Goal: Task Accomplishment & Management: Complete application form

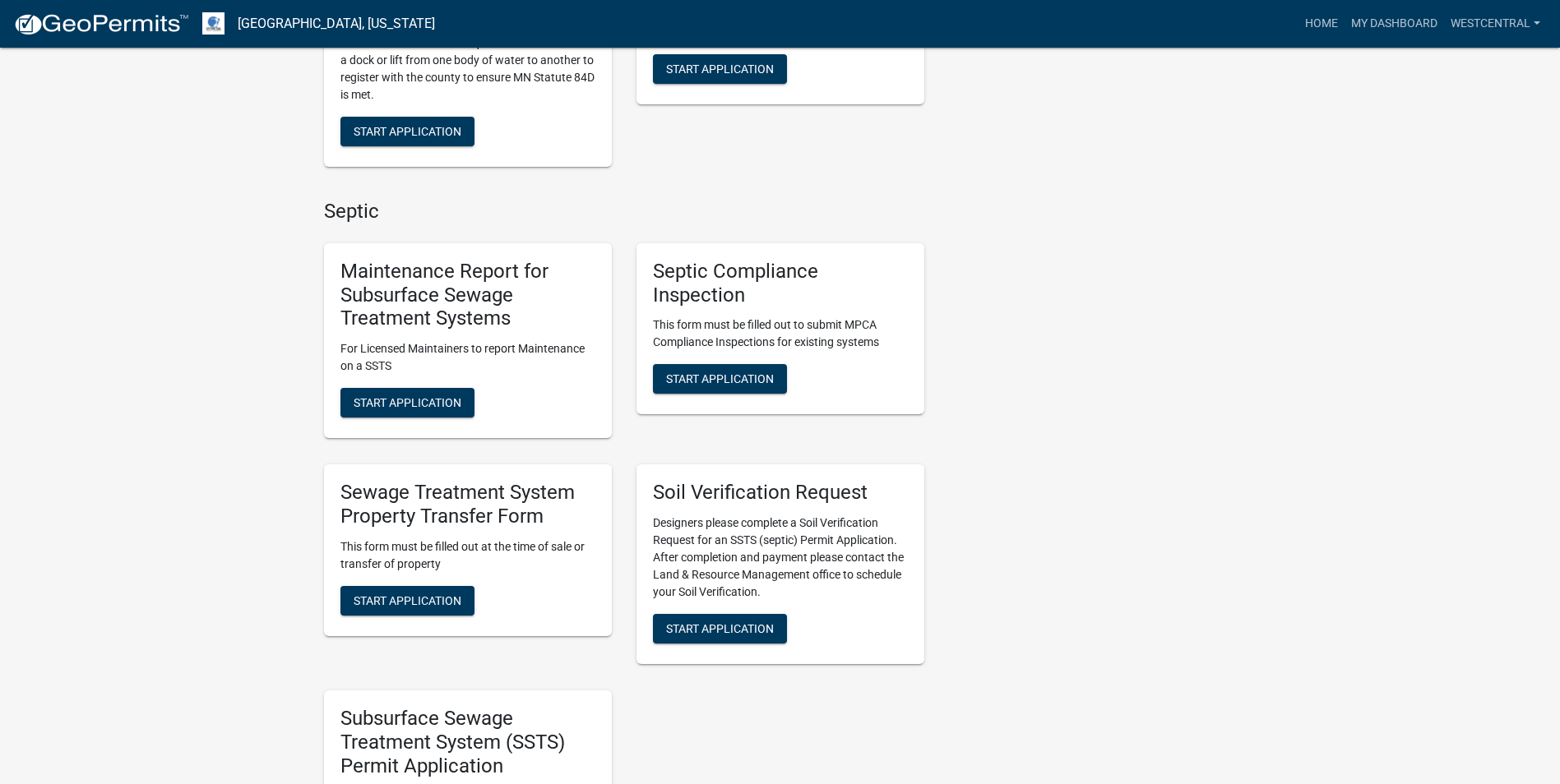
scroll to position [657, 0]
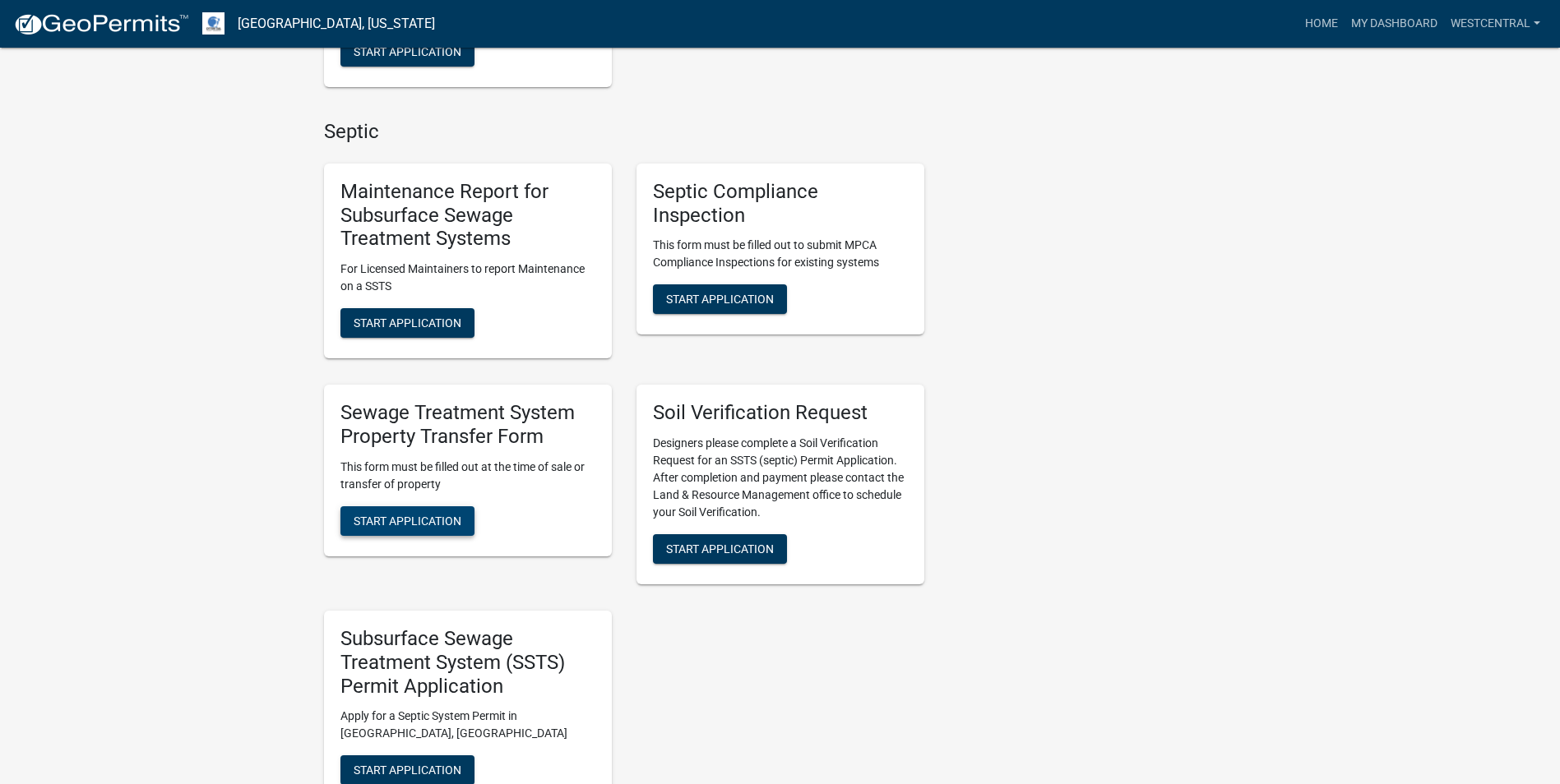
click at [459, 517] on span "Start Application" at bounding box center [407, 520] width 108 height 13
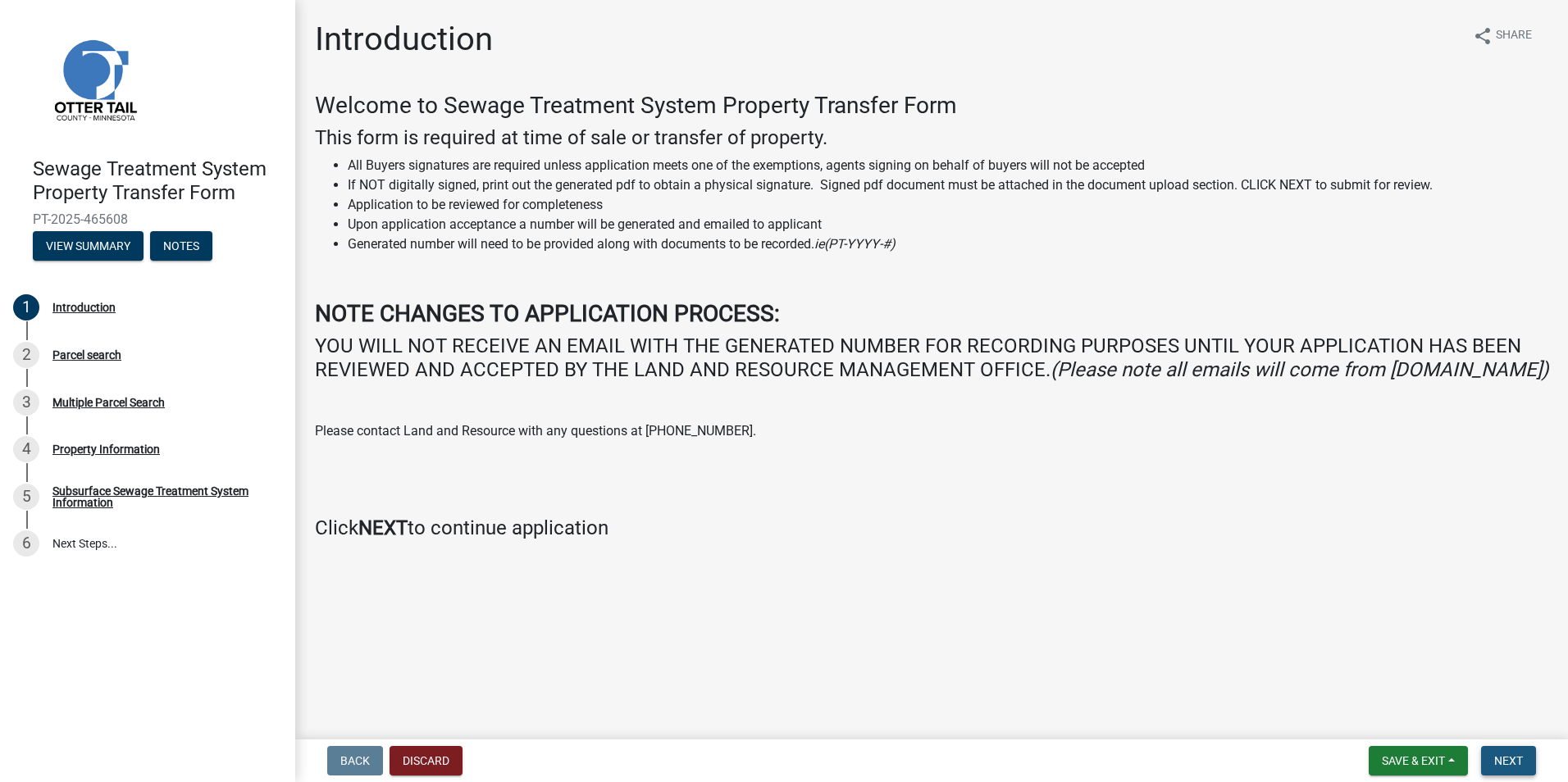
click at [1508, 758] on span "Next" at bounding box center [1509, 761] width 29 height 13
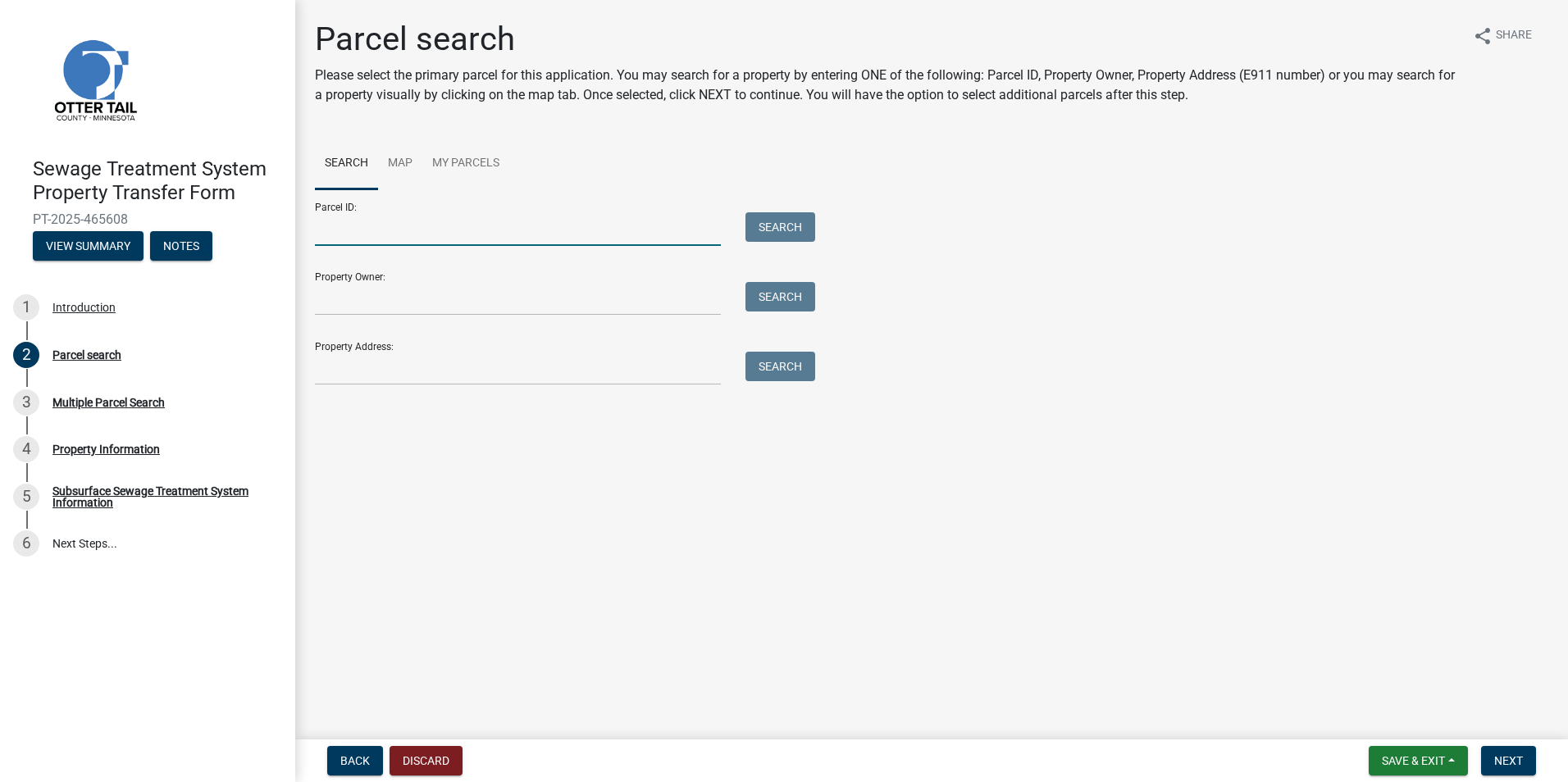
drag, startPoint x: 365, startPoint y: 235, endPoint x: 392, endPoint y: 237, distance: 27.1
click at [365, 235] on input "Parcel ID:" at bounding box center [518, 229] width 406 height 34
click at [536, 476] on main "Parcel search Please select the primary parcel for this application. You may se…" at bounding box center [931, 367] width 1273 height 733
drag, startPoint x: 335, startPoint y: 370, endPoint x: 713, endPoint y: 398, distance: 379.0
click at [335, 370] on input "Property Address:" at bounding box center [518, 369] width 406 height 34
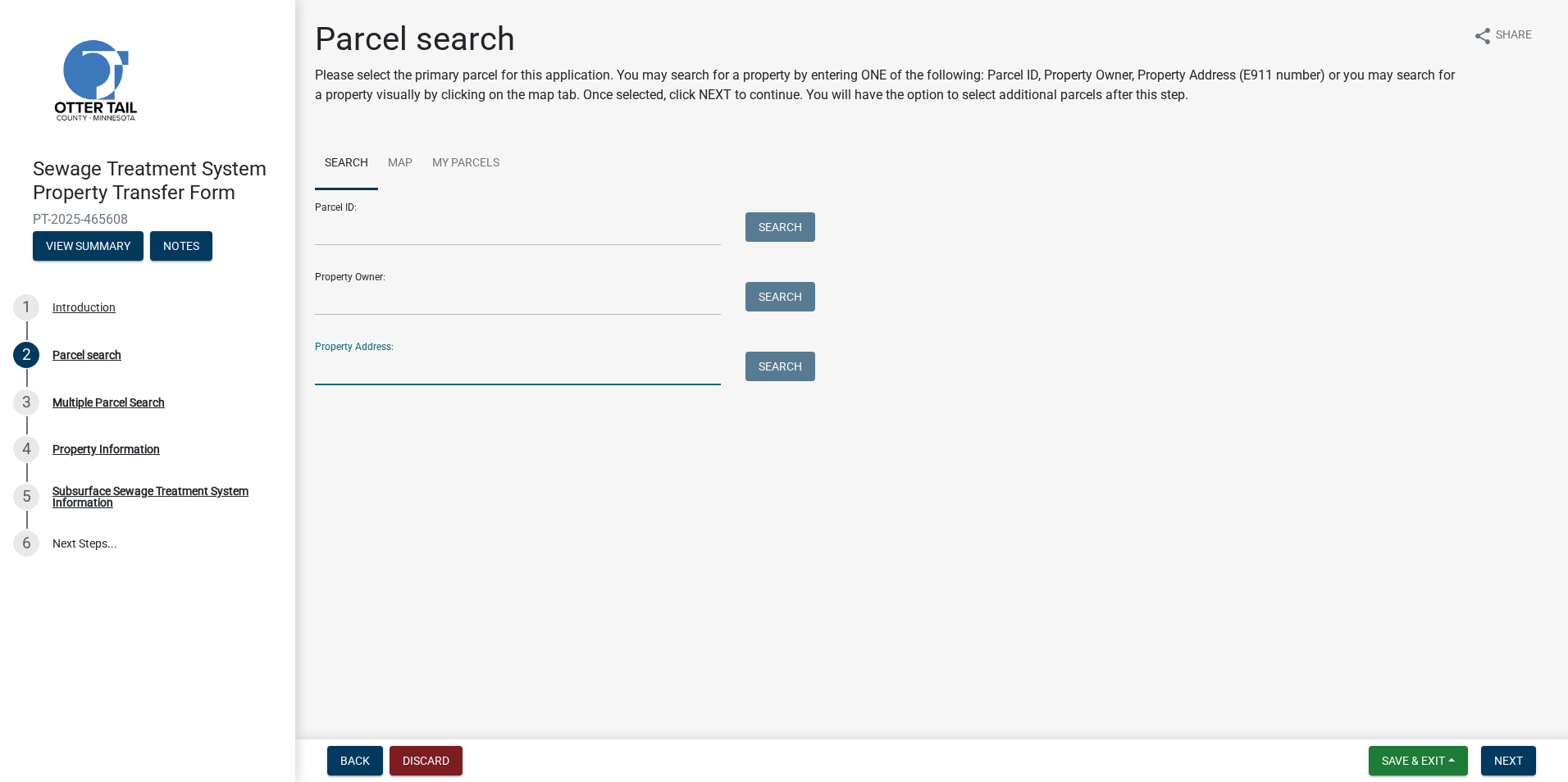
type input "49531 LEAF RIVER RD, OTTERTAIL, MN 56571"
click at [790, 368] on button "Search" at bounding box center [780, 367] width 70 height 30
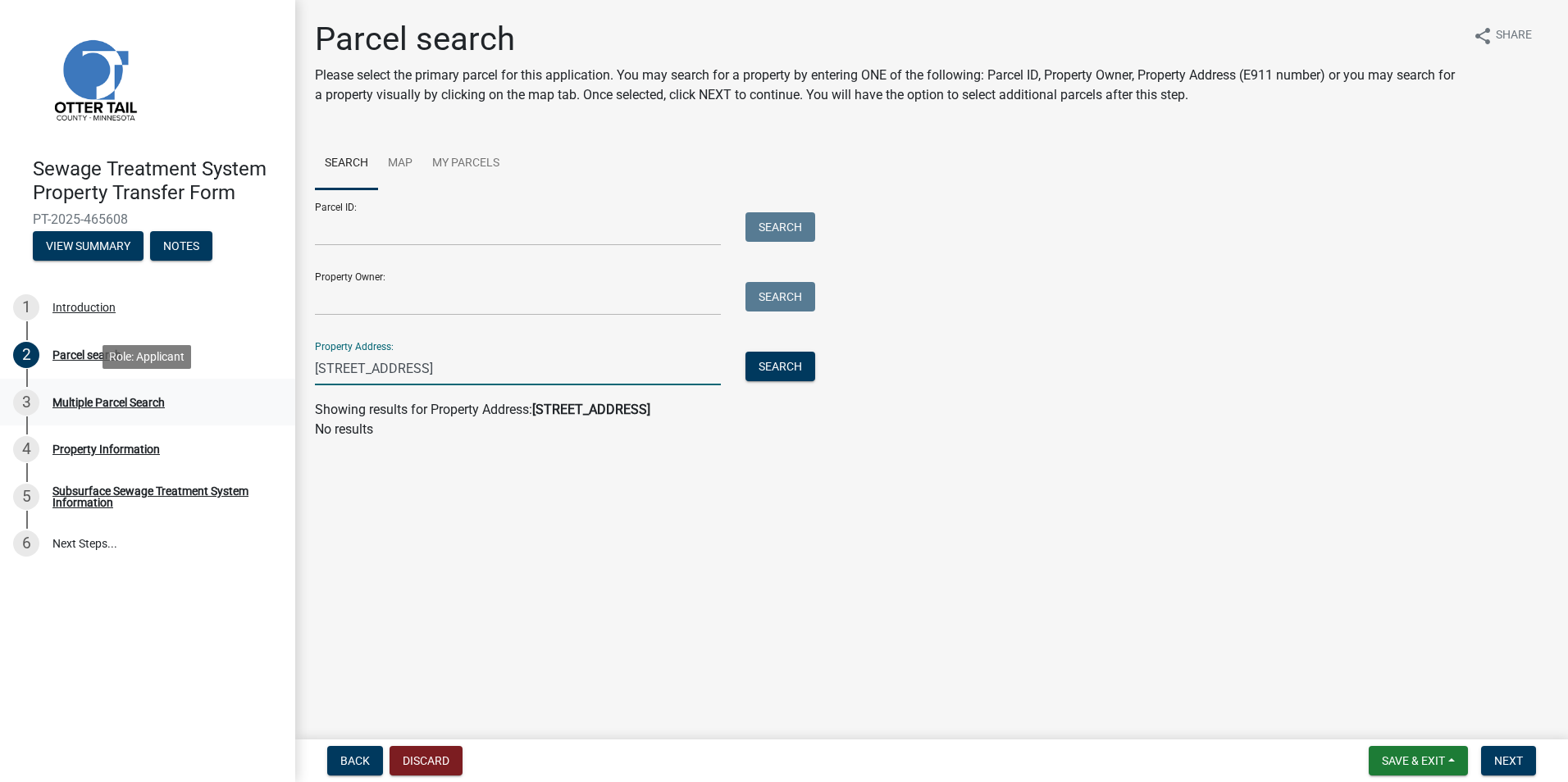
drag, startPoint x: 666, startPoint y: 369, endPoint x: 60, endPoint y: 388, distance: 606.3
click at [82, 392] on div "Sewage Treatment System Property Transfer Form PT-2025-465608 View Summary Note…" at bounding box center [784, 391] width 1568 height 782
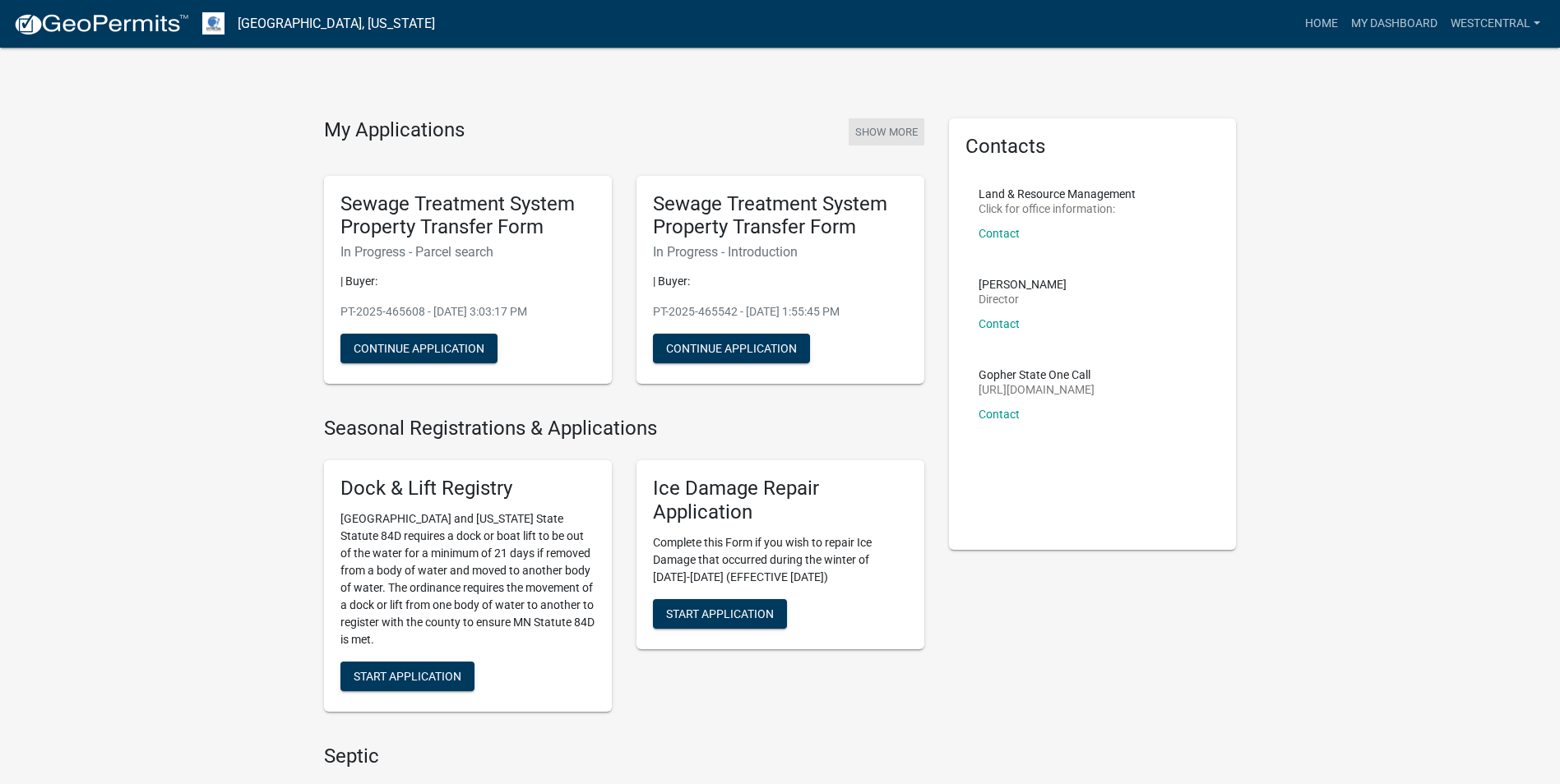
click at [885, 128] on button "Show More" at bounding box center [886, 131] width 76 height 27
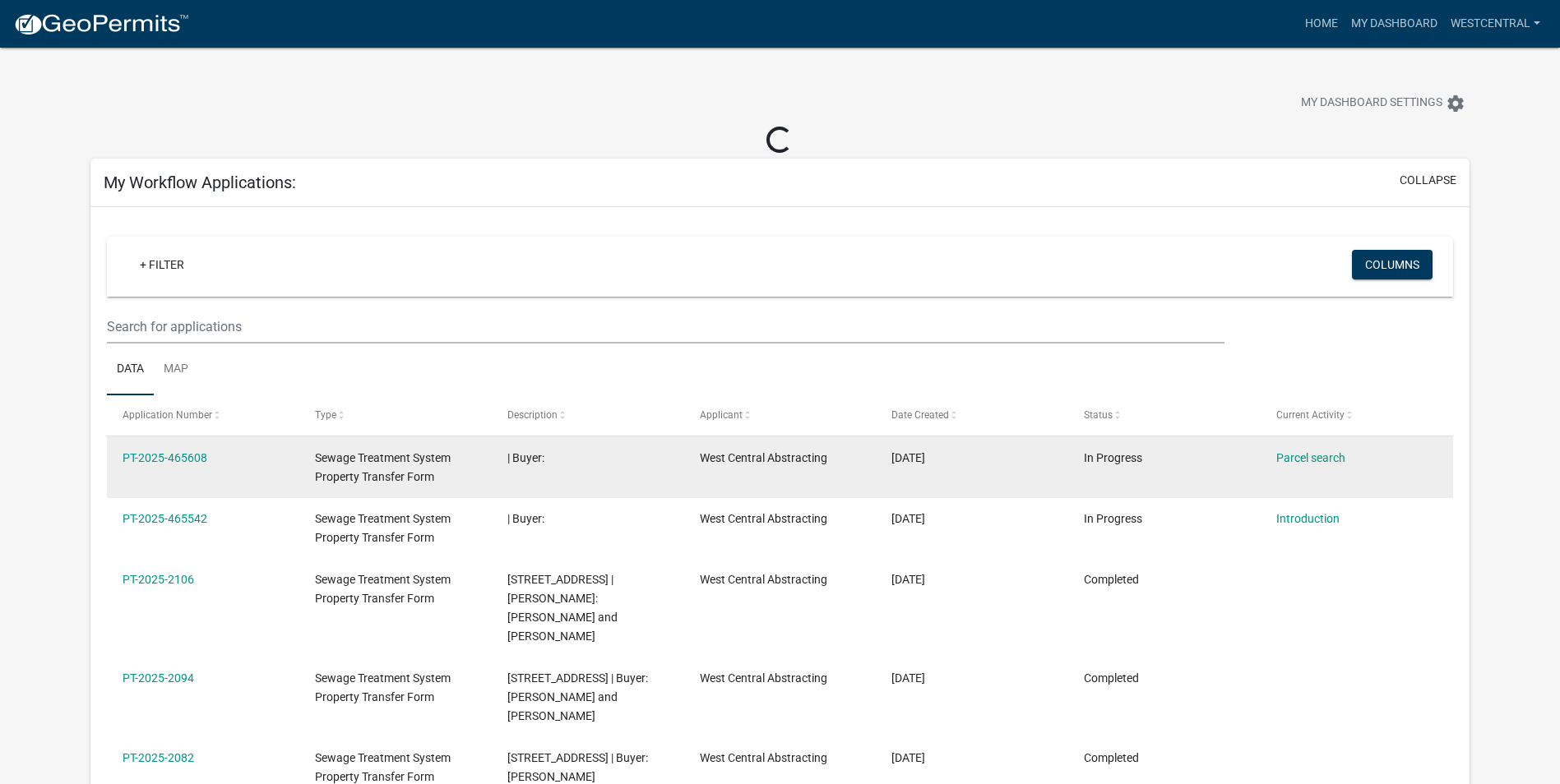
click at [405, 478] on span "Sewage Treatment System Property Transfer Form" at bounding box center [382, 466] width 135 height 32
click at [192, 456] on link "PT-2025-465608" at bounding box center [165, 458] width 84 height 13
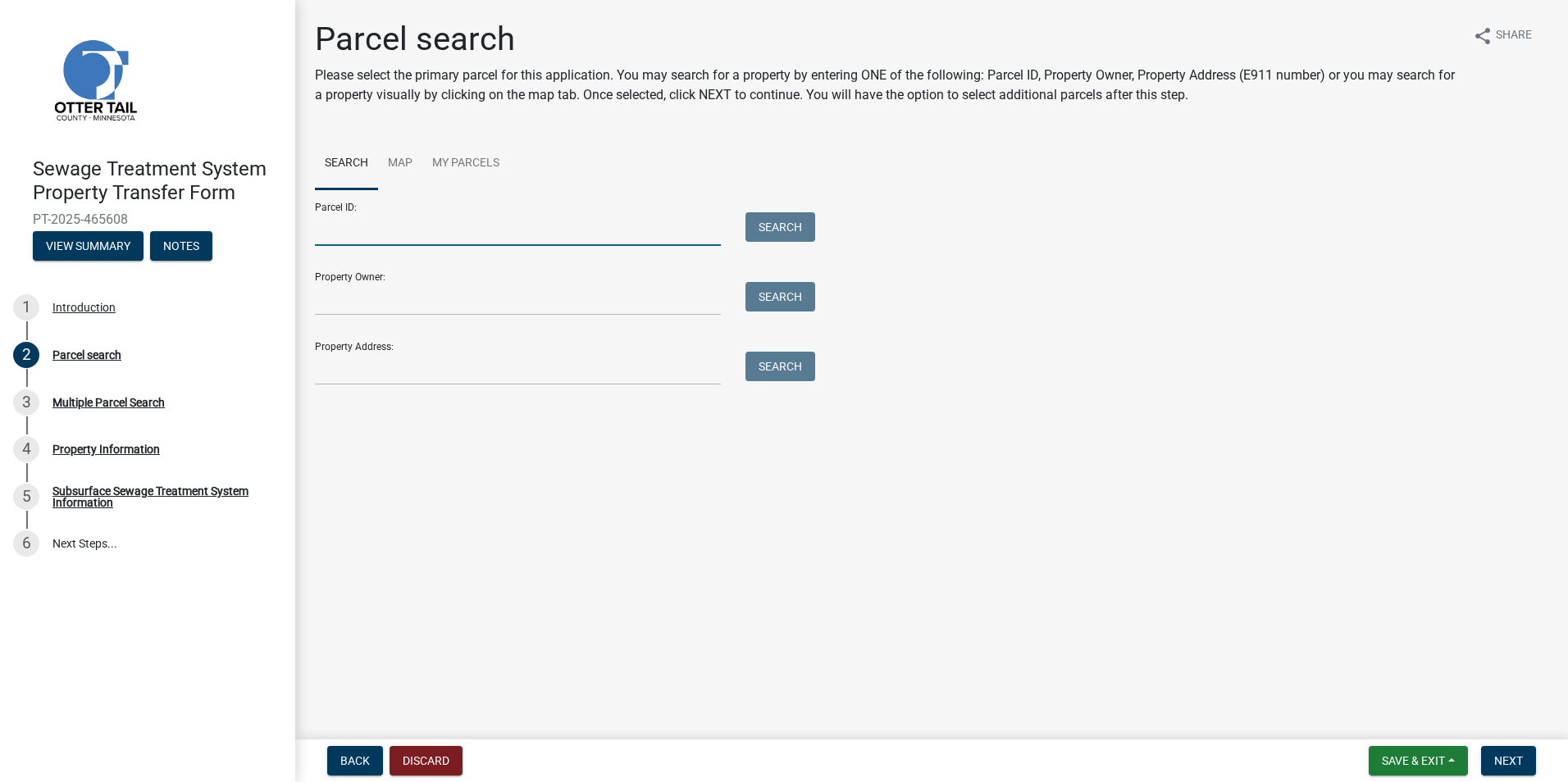
drag, startPoint x: 332, startPoint y: 240, endPoint x: 342, endPoint y: 240, distance: 10.0
click at [332, 240] on input "Parcel ID:" at bounding box center [518, 229] width 406 height 34
click at [345, 233] on input "Parcel ID:" at bounding box center [518, 229] width 406 height 34
type input "35000990418000"
click at [805, 217] on button "Search" at bounding box center [780, 227] width 70 height 30
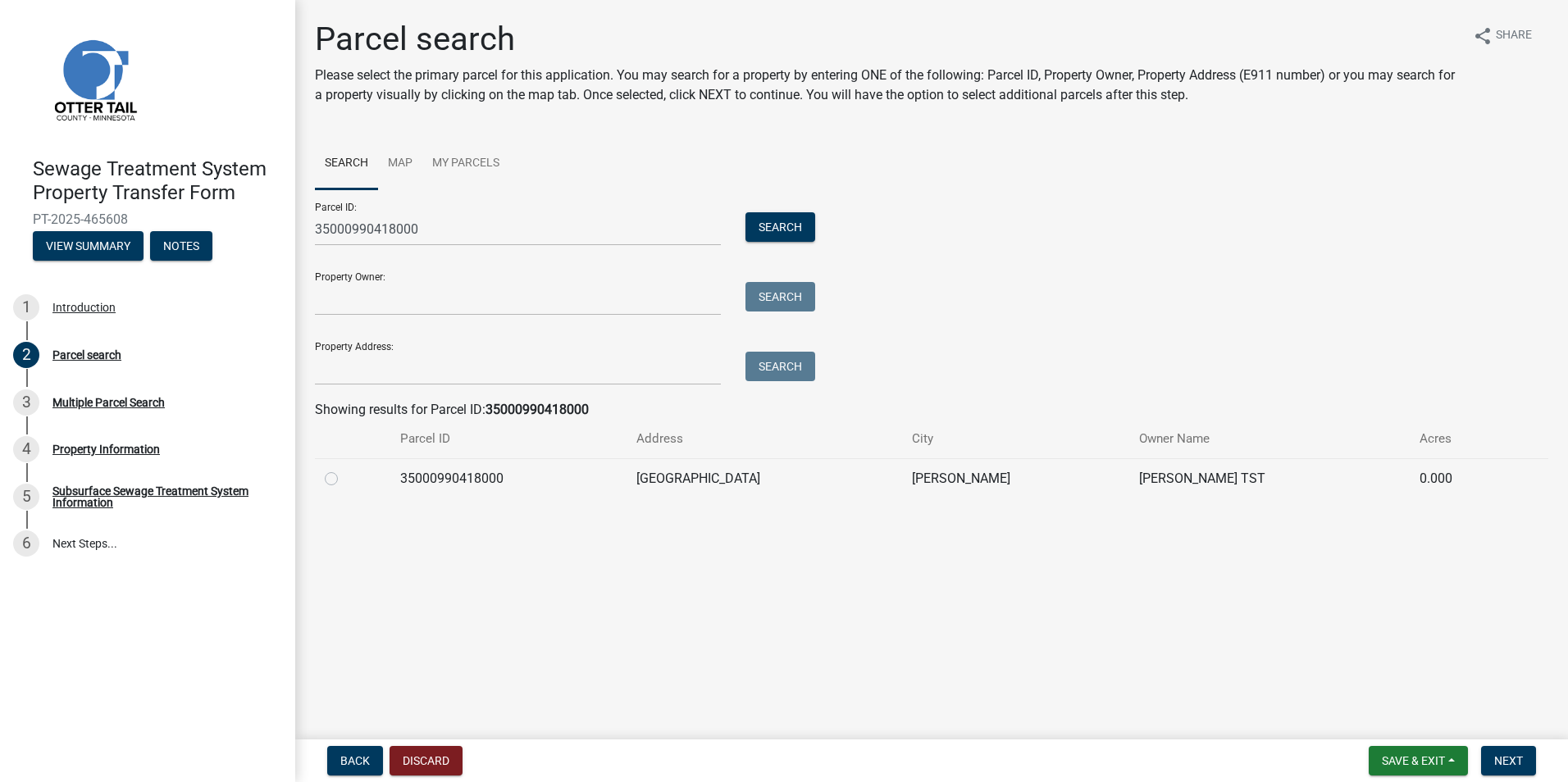
click at [345, 469] on label at bounding box center [345, 469] width 0 height 0
click at [345, 478] on input "radio" at bounding box center [349, 474] width 11 height 11
radio input "true"
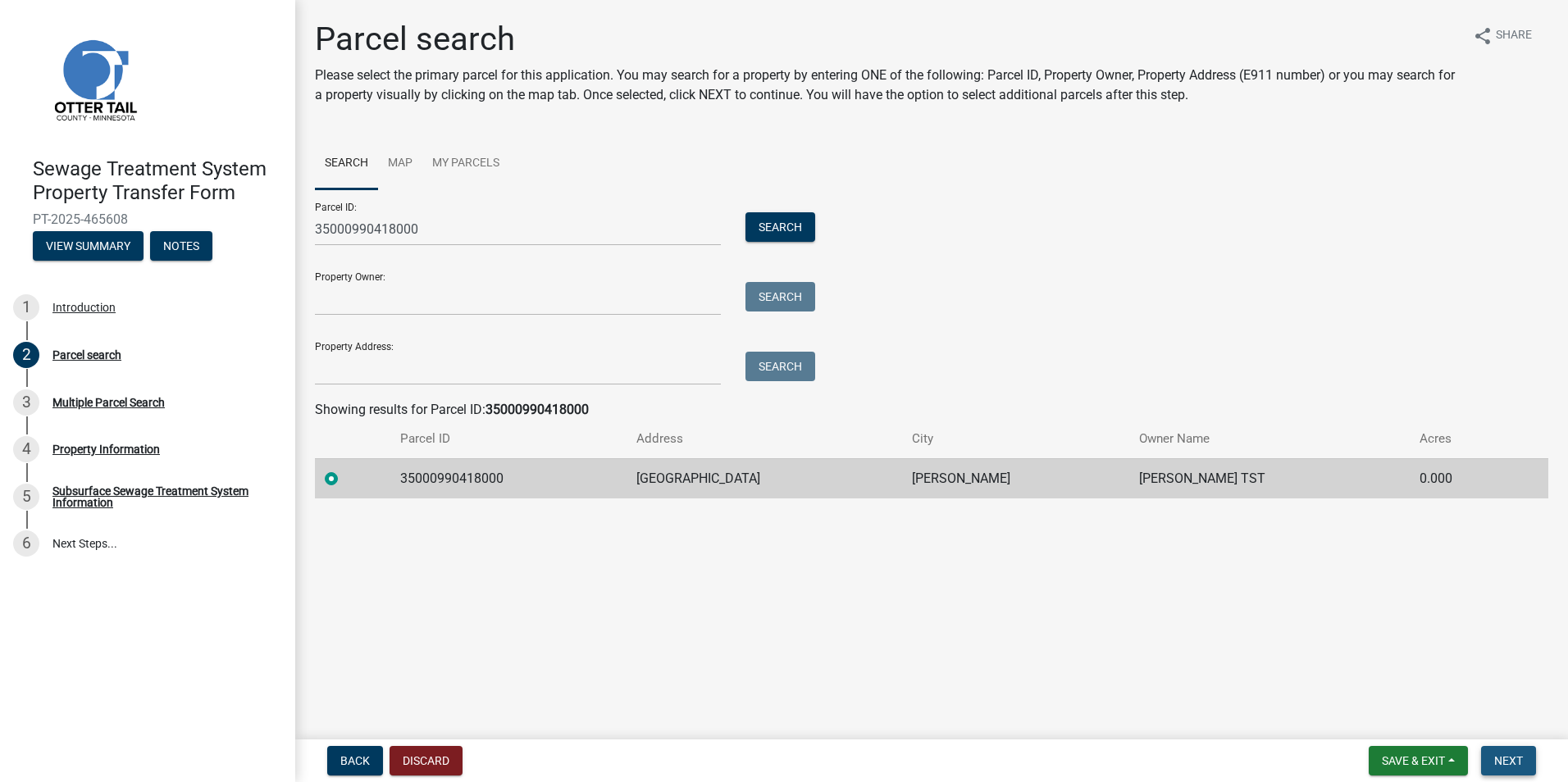
click at [1518, 766] on span "Next" at bounding box center [1509, 761] width 29 height 13
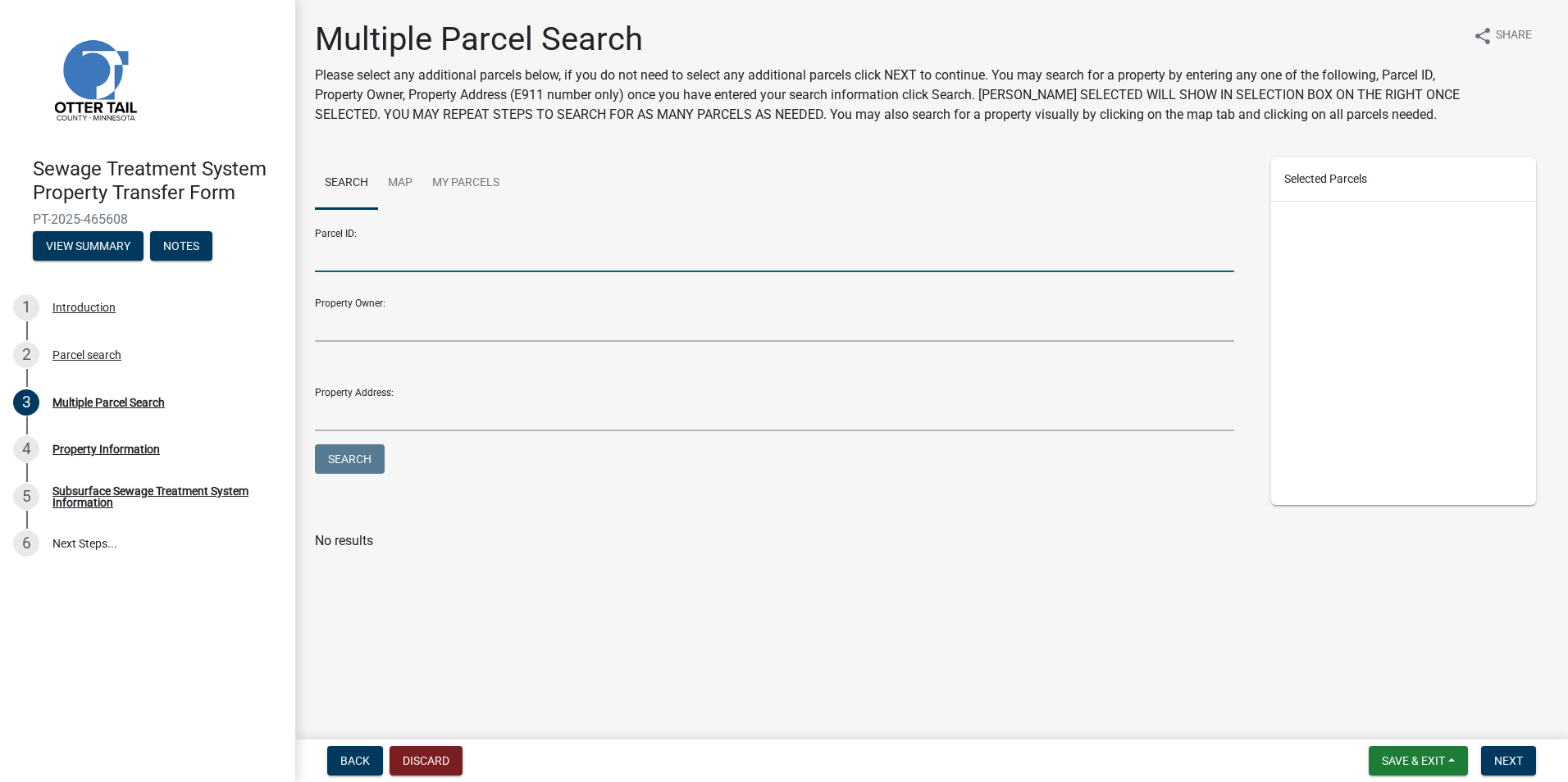
click at [329, 254] on input "Parcel ID:" at bounding box center [774, 255] width 919 height 34
type input "35000990417000"
click at [315, 444] on button "Search" at bounding box center [349, 458] width 70 height 30
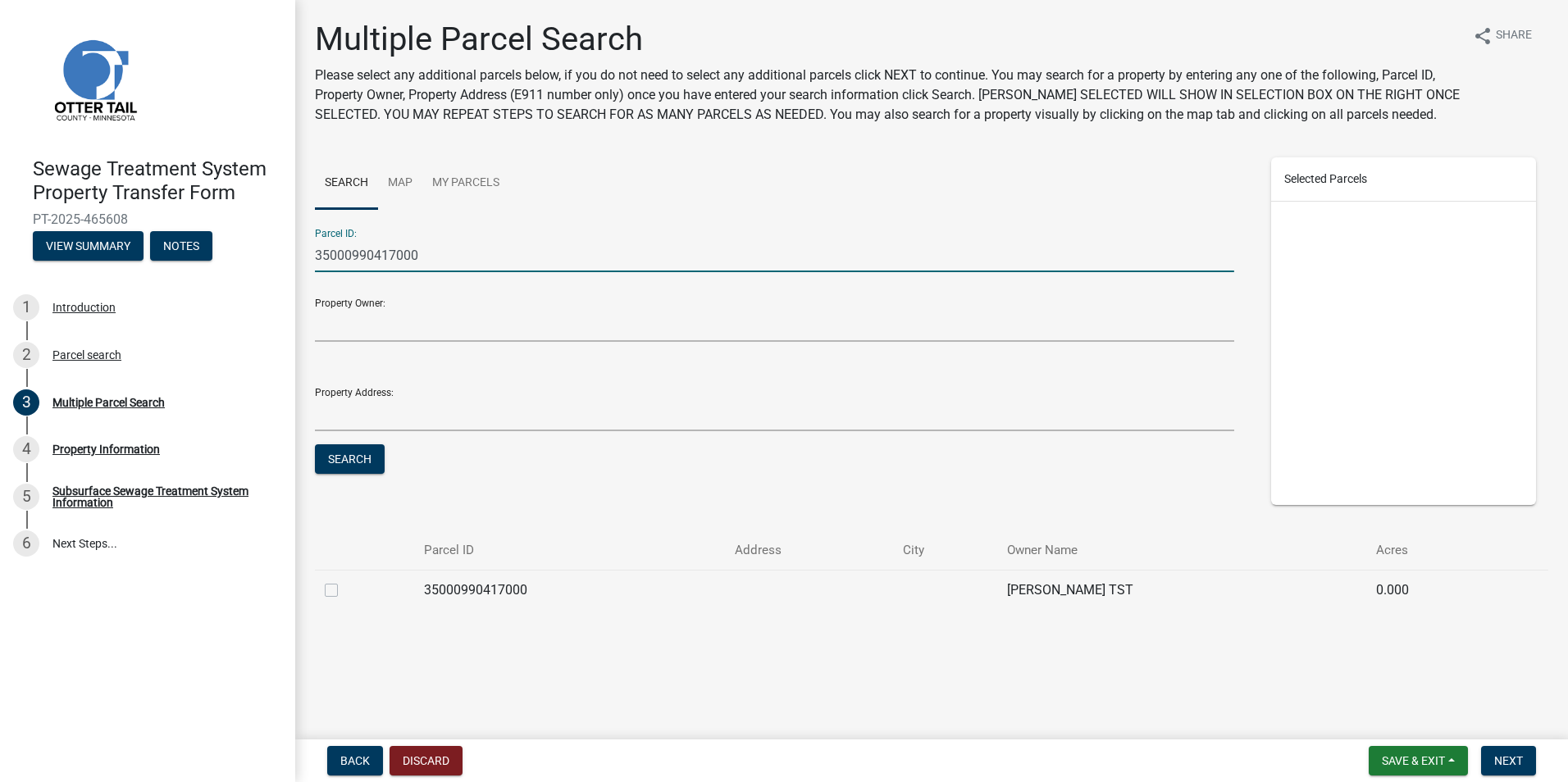
click at [345, 581] on label at bounding box center [345, 581] width 0 height 0
click at [345, 587] on input "checkbox" at bounding box center [349, 586] width 11 height 11
checkbox input "true"
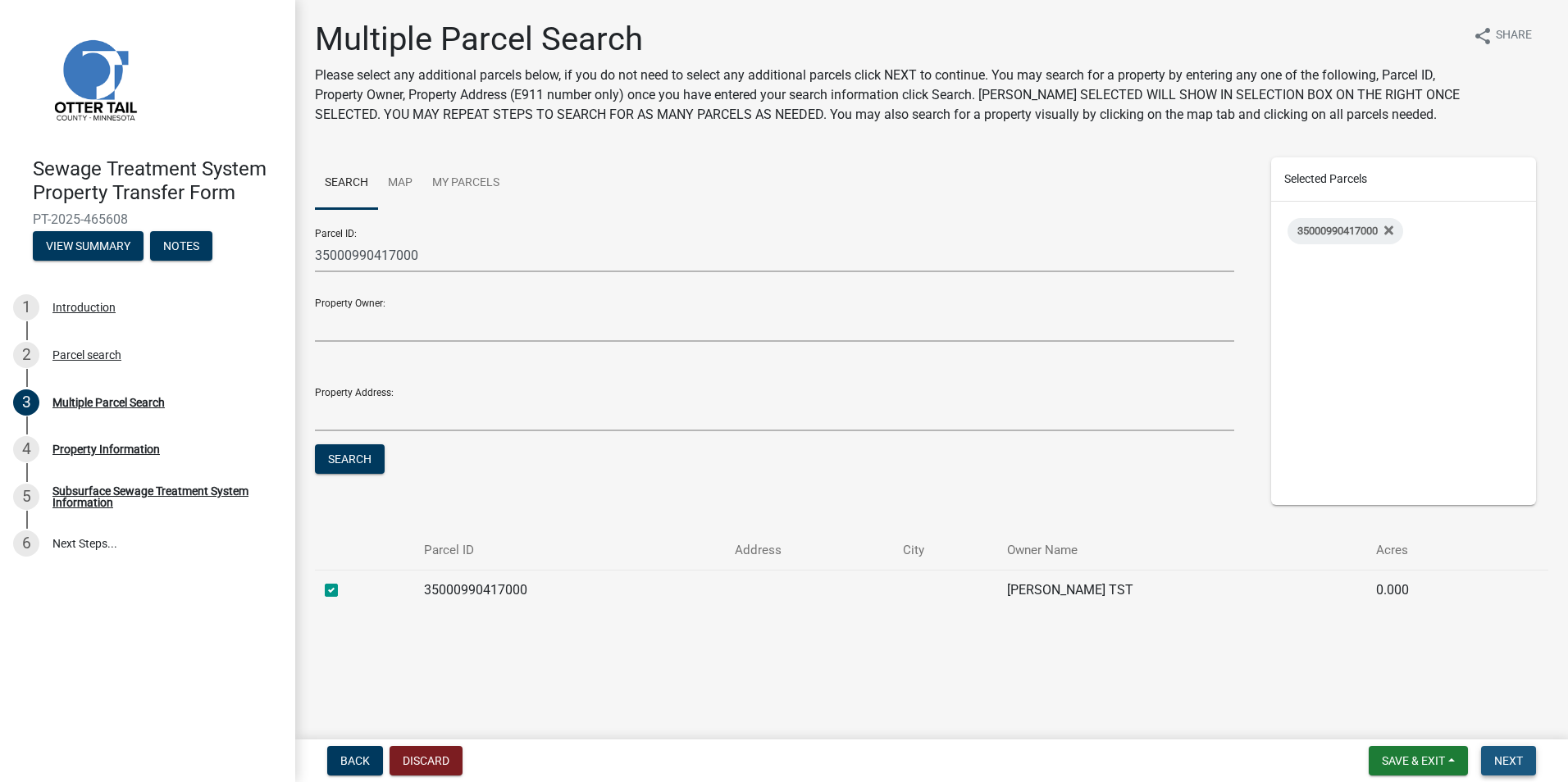
click at [1501, 755] on span "Next" at bounding box center [1509, 761] width 29 height 13
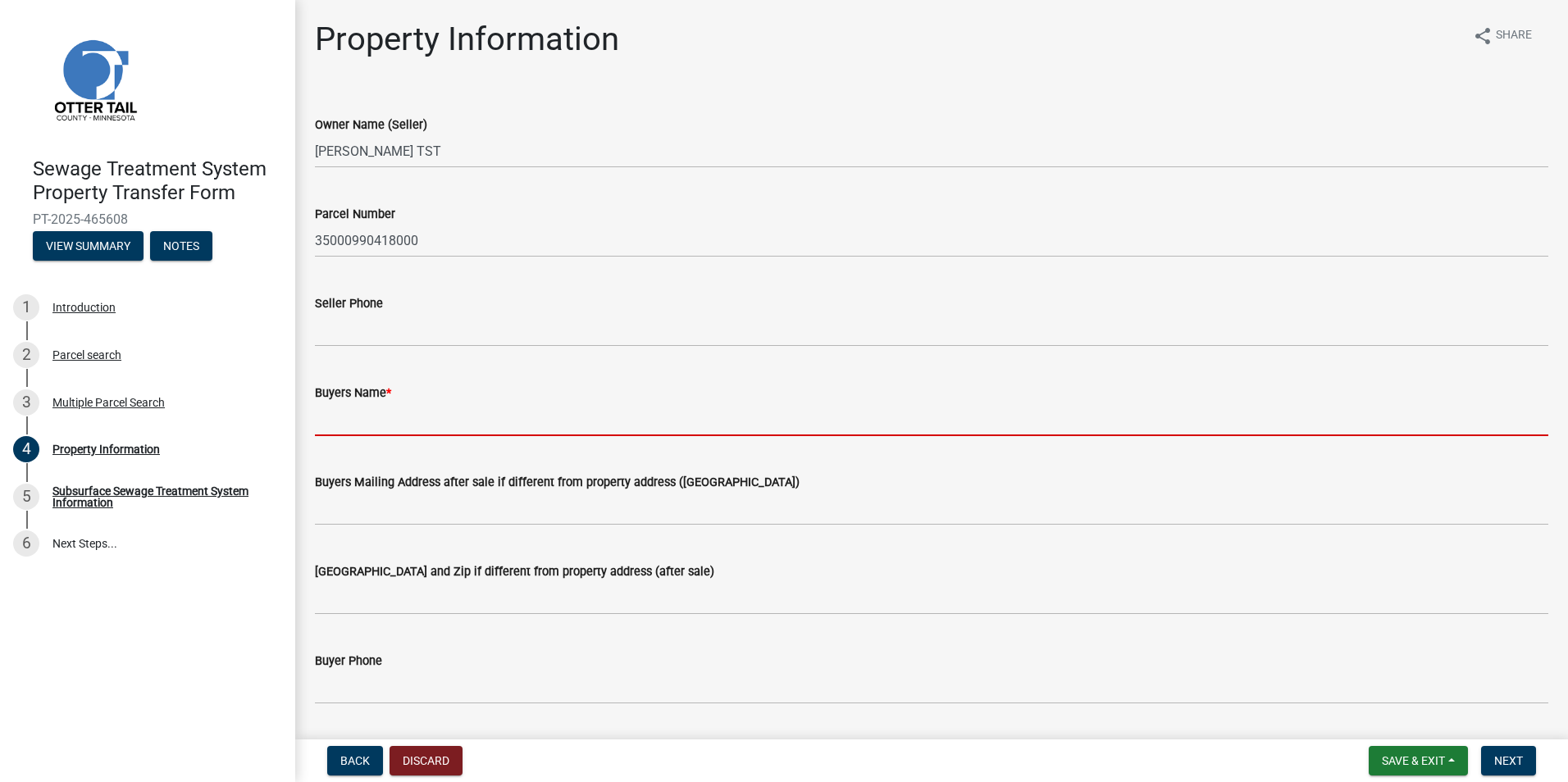
click at [333, 414] on input "Buyers Name *" at bounding box center [931, 419] width 1234 height 34
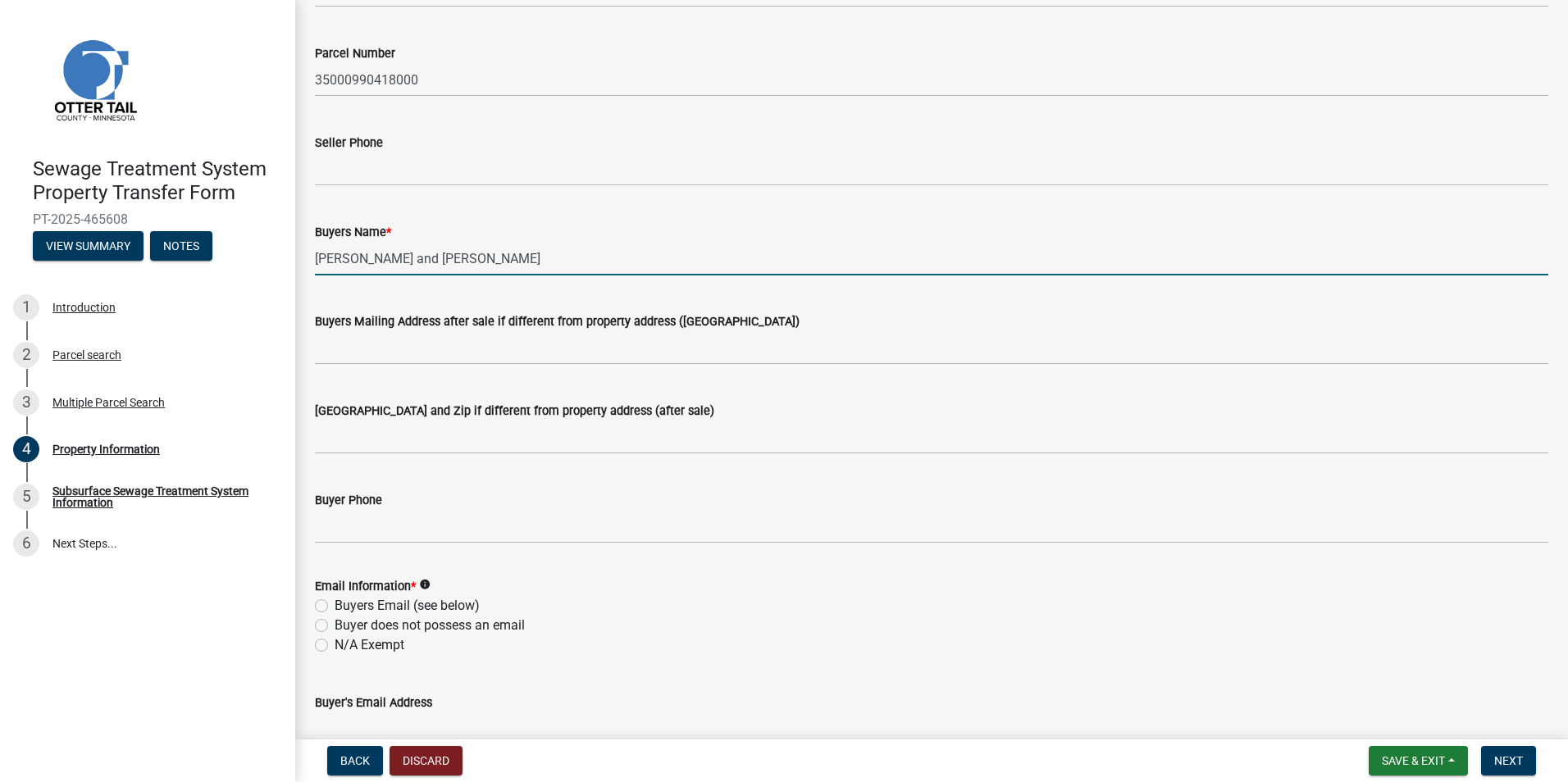
scroll to position [164, 0]
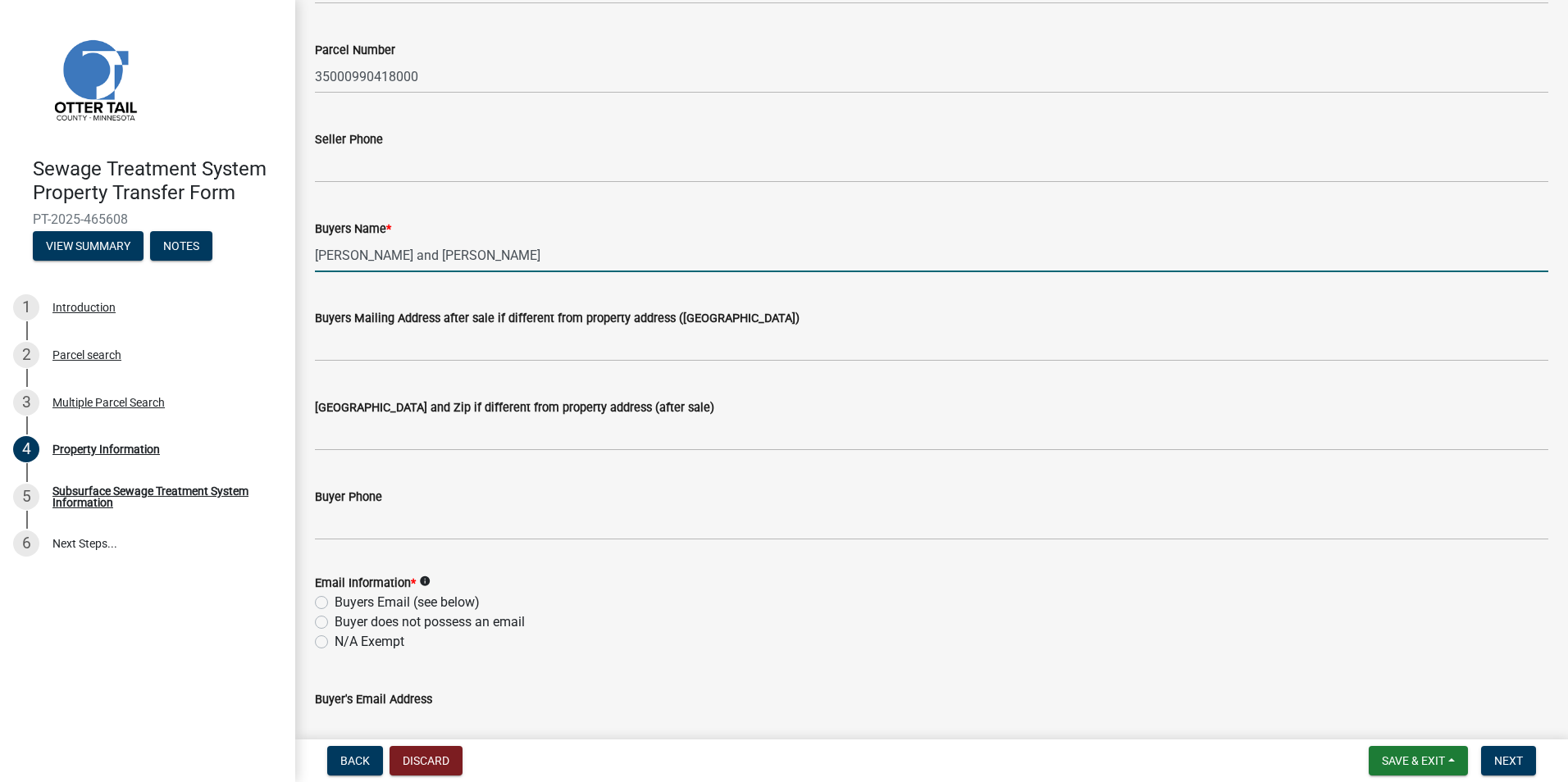
type input "[PERSON_NAME] and [PERSON_NAME]"
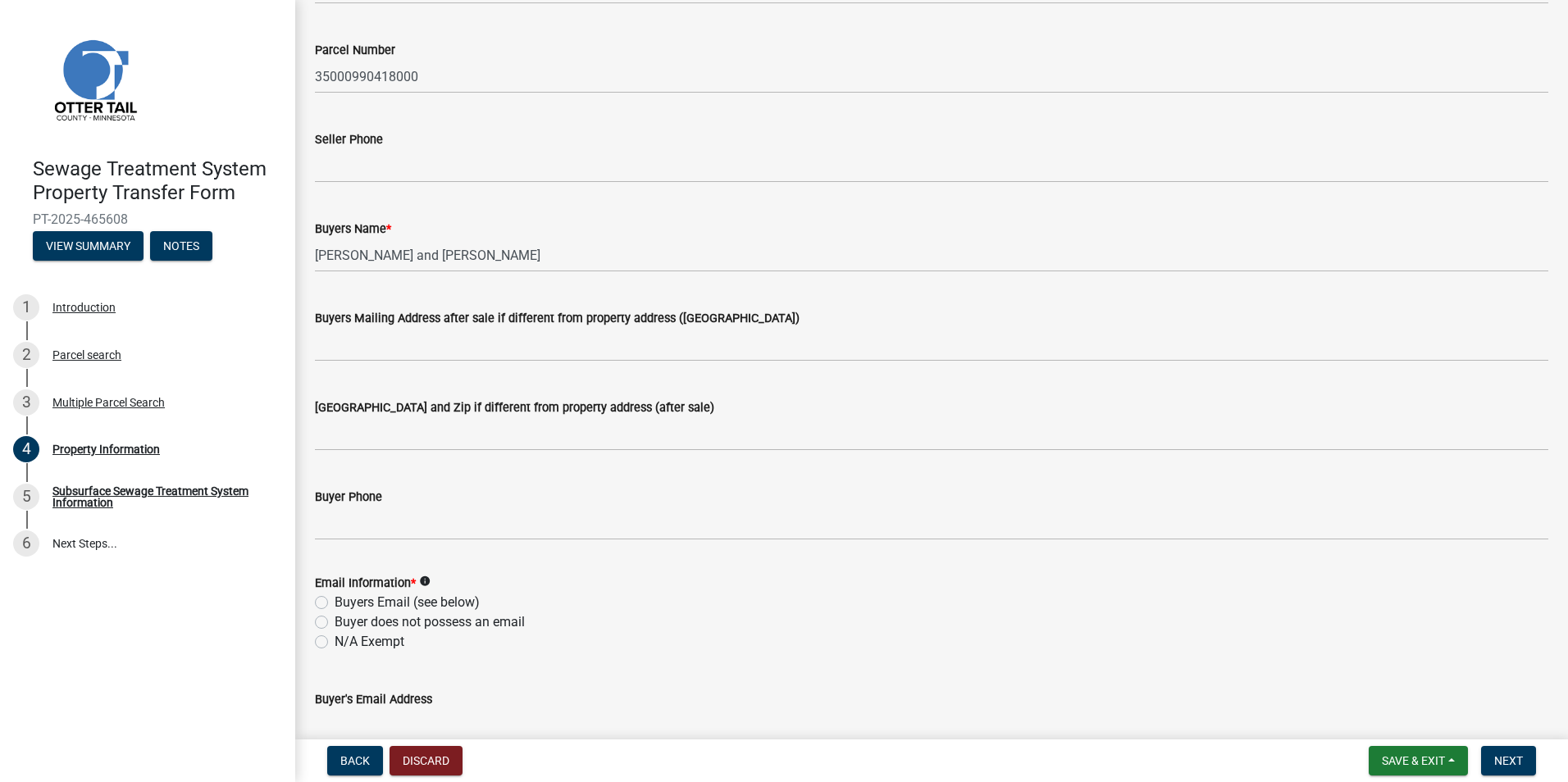
drag, startPoint x: 324, startPoint y: 604, endPoint x: 420, endPoint y: 598, distance: 96.2
click at [335, 602] on label "Buyers Email (see below)" at bounding box center [408, 602] width 146 height 20
click at [335, 602] on input "Buyers Email (see below)" at bounding box center [340, 597] width 11 height 11
radio input "true"
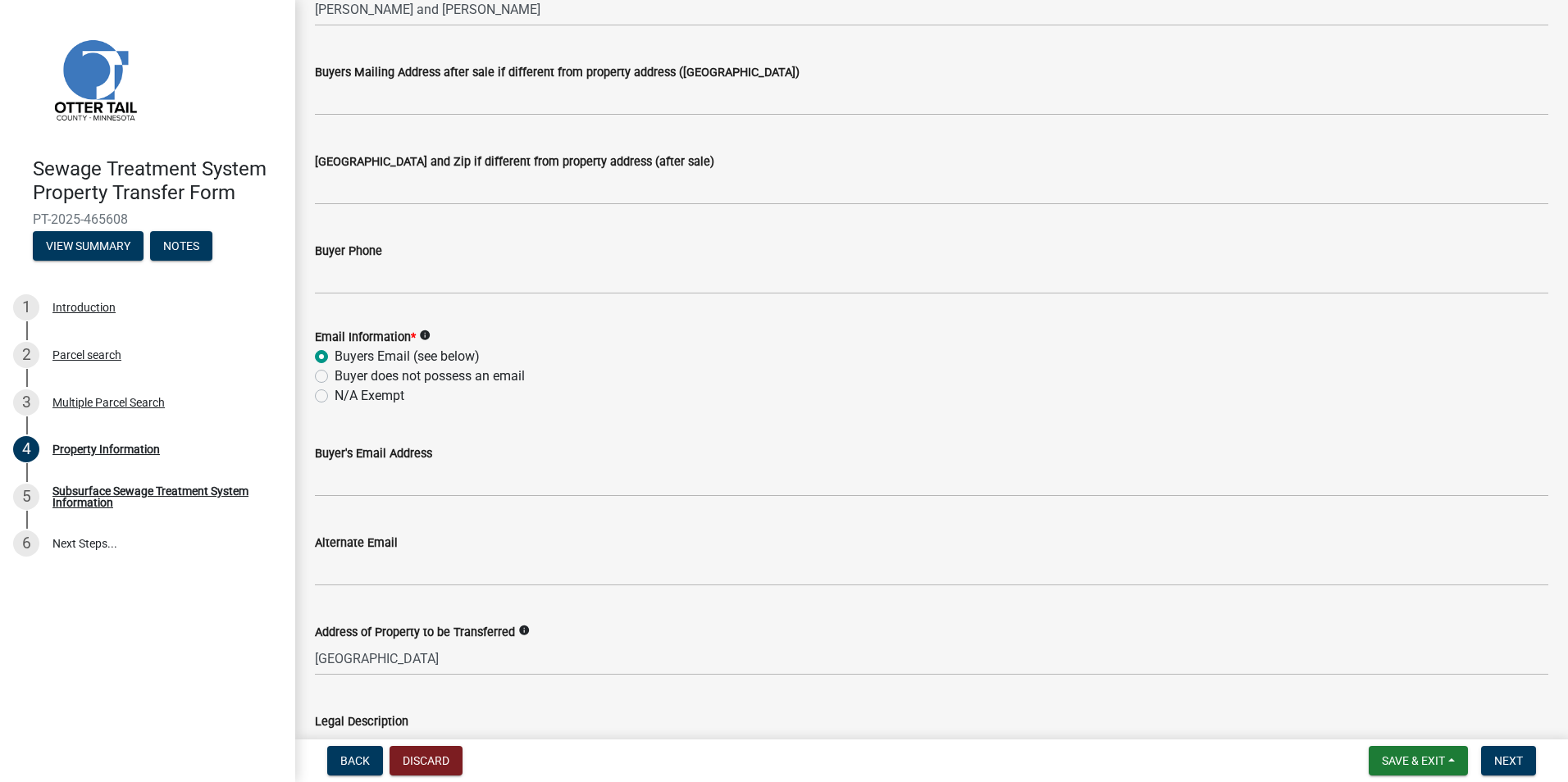
scroll to position [574, 0]
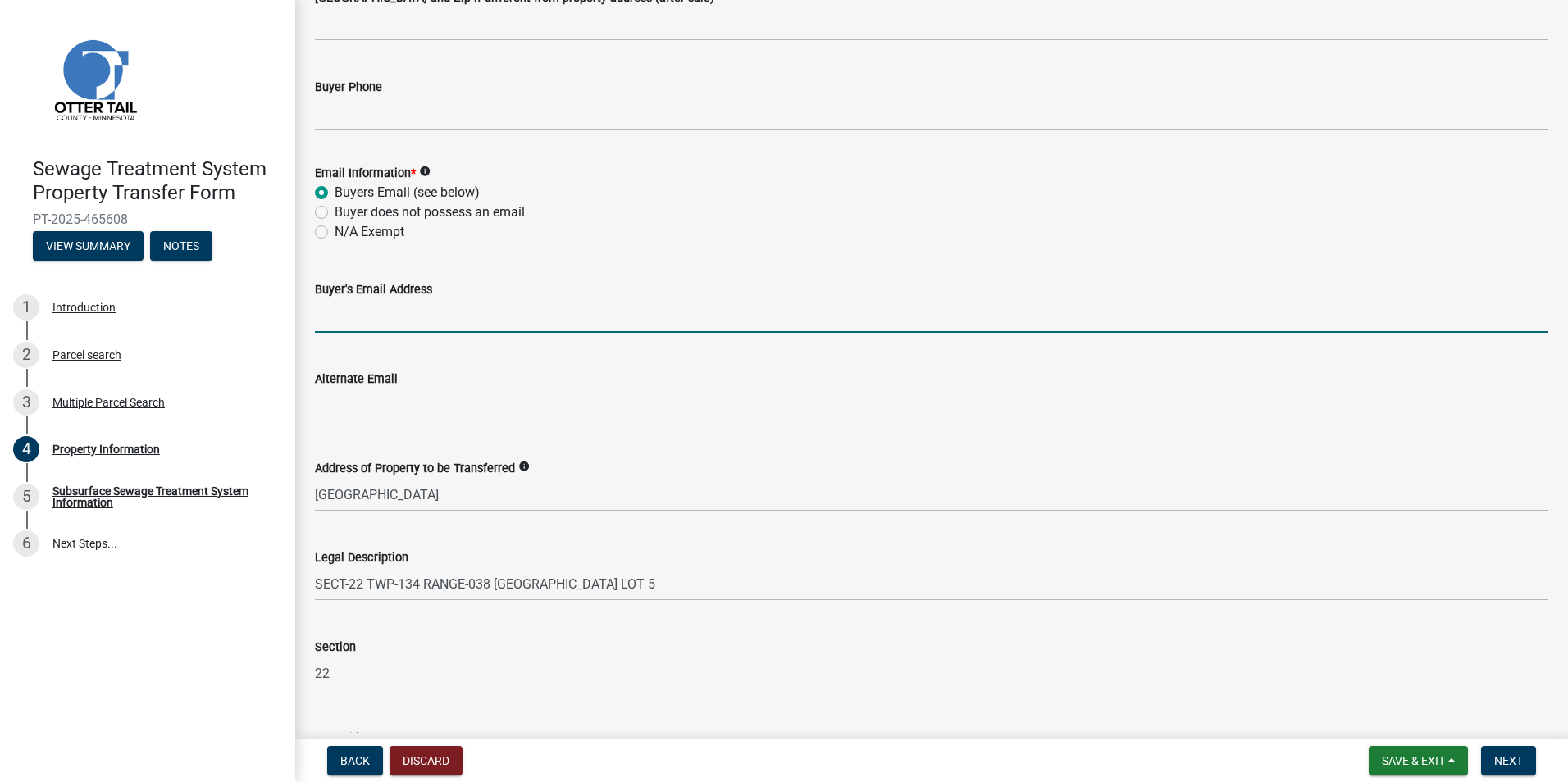
click at [322, 311] on input "Buyer's Email Address" at bounding box center [931, 316] width 1234 height 34
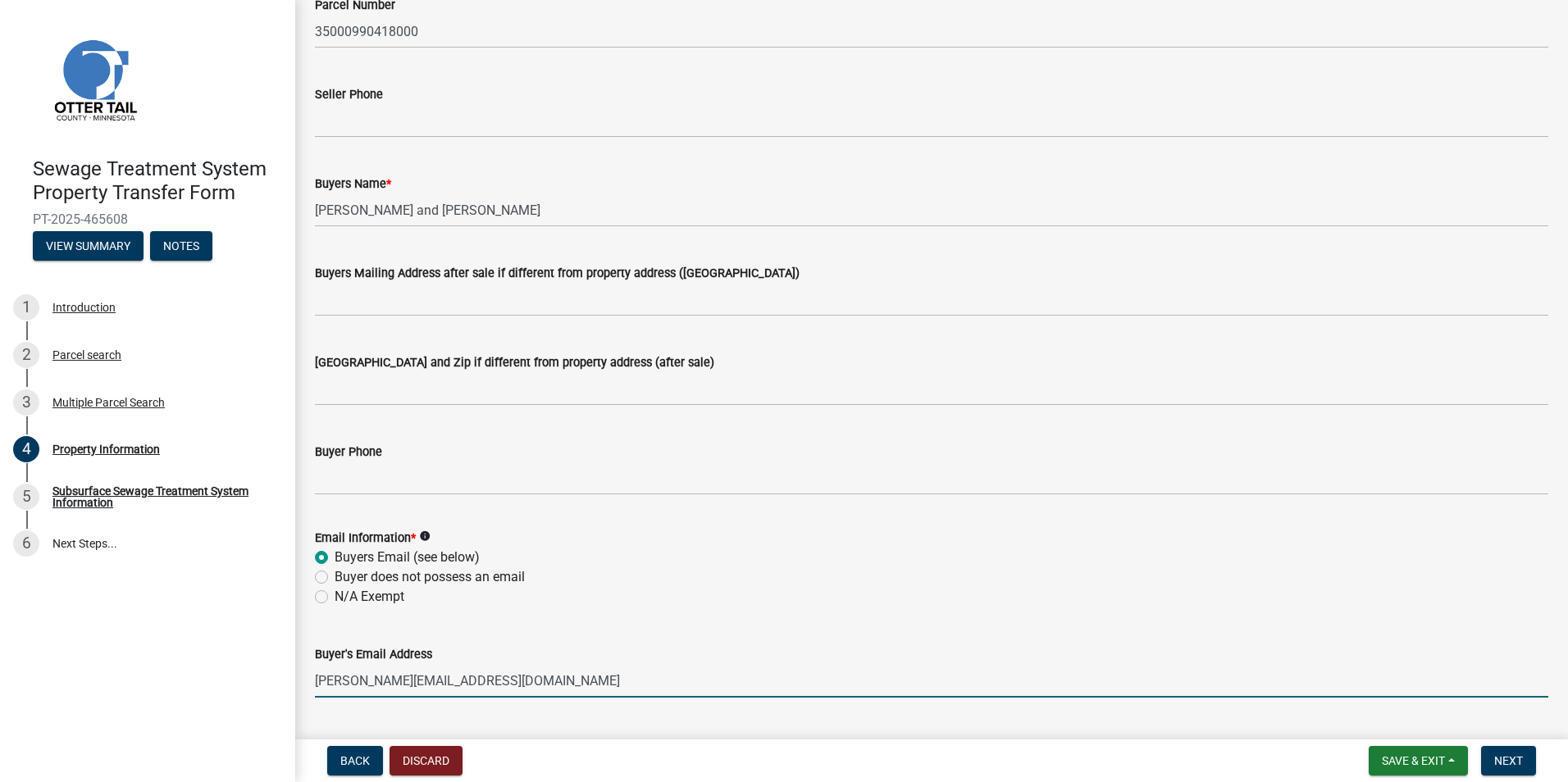
scroll to position [208, 0]
type input "[PERSON_NAME][EMAIL_ADDRESS][DOMAIN_NAME]"
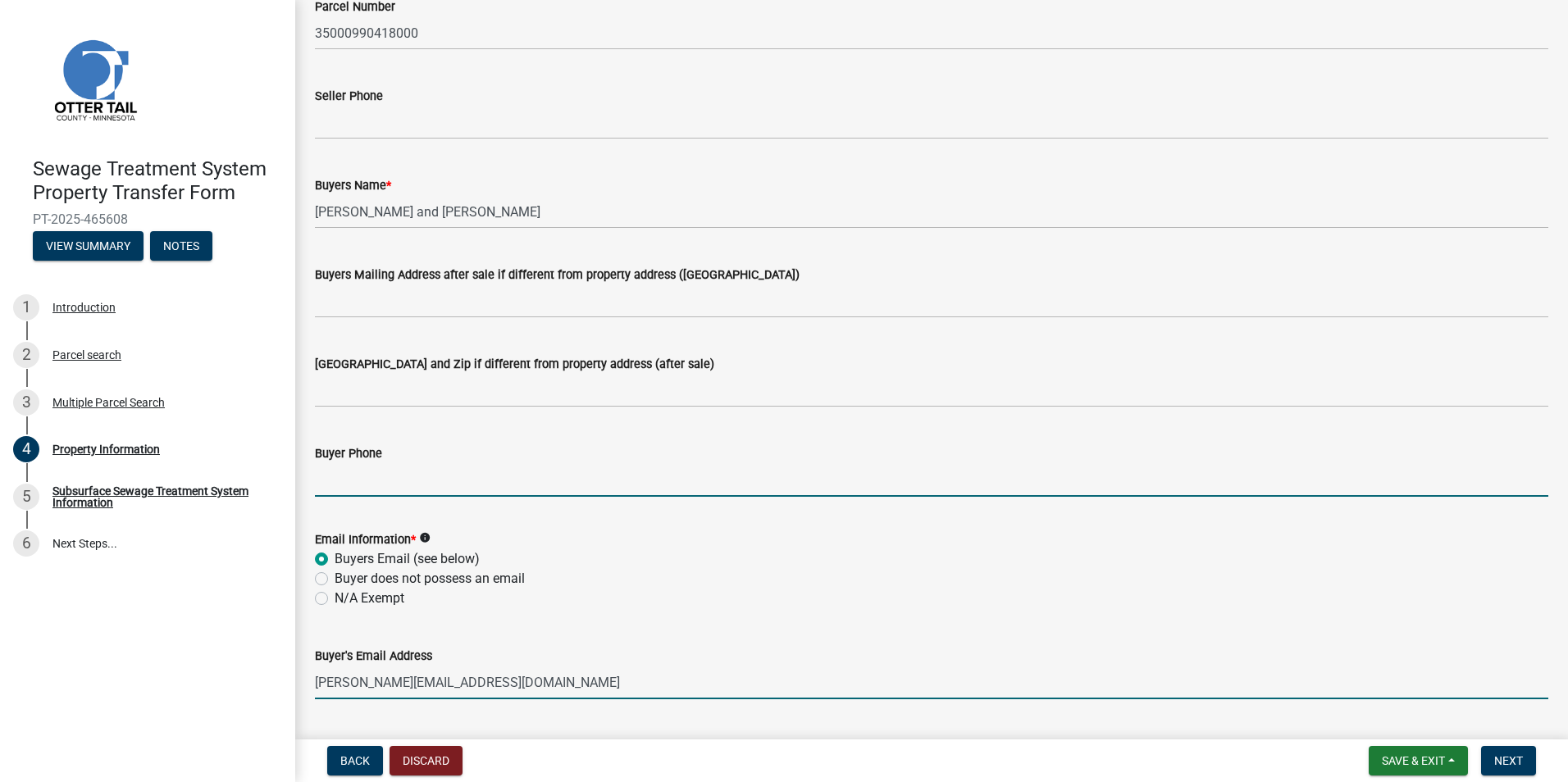
drag, startPoint x: 323, startPoint y: 482, endPoint x: 386, endPoint y: 486, distance: 63.1
click at [323, 482] on input "Buyer Phone" at bounding box center [931, 480] width 1234 height 34
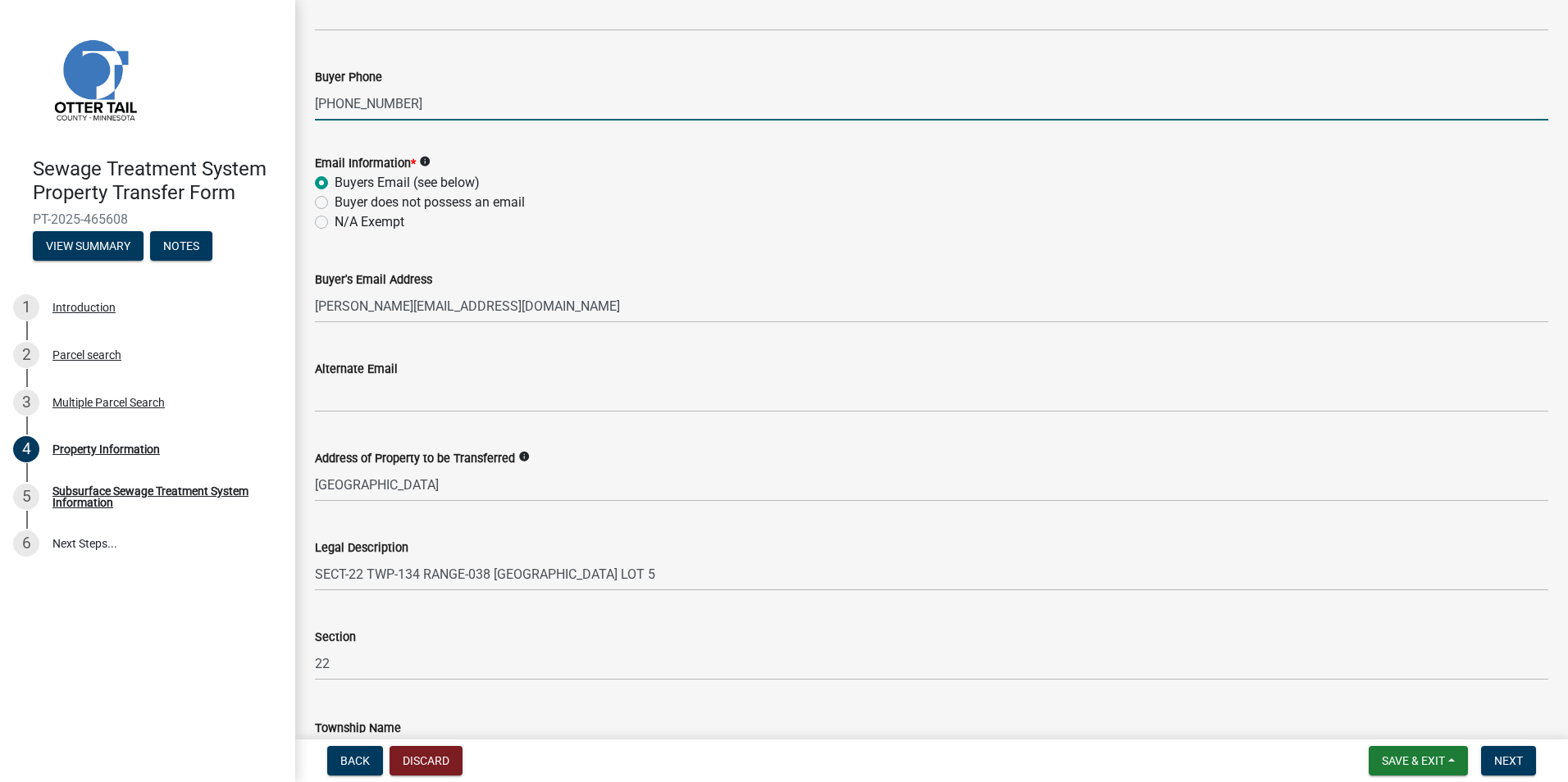
scroll to position [700, 0]
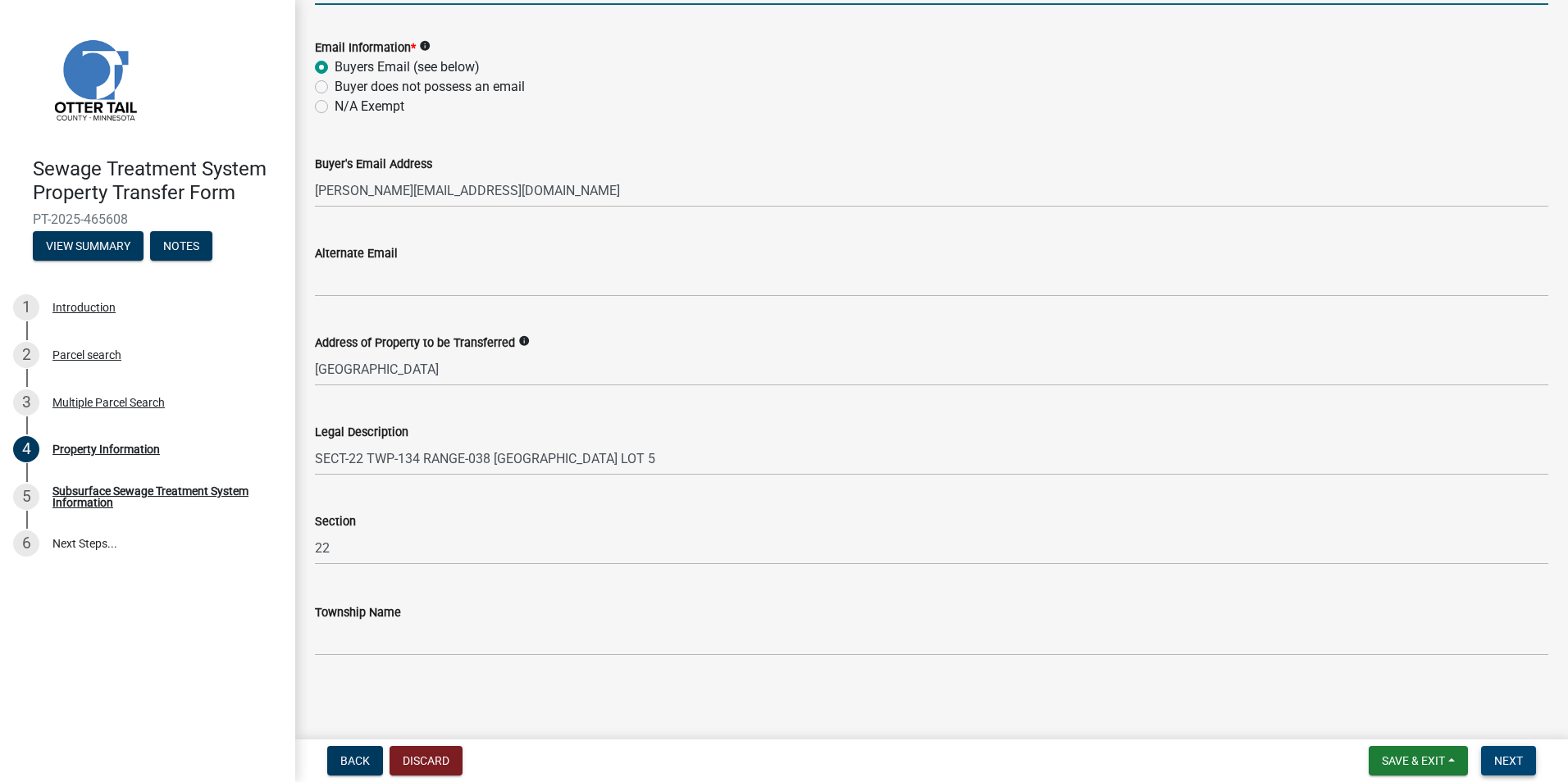
type input "[PHONE_NUMBER]"
click at [1497, 763] on span "Next" at bounding box center [1509, 761] width 29 height 13
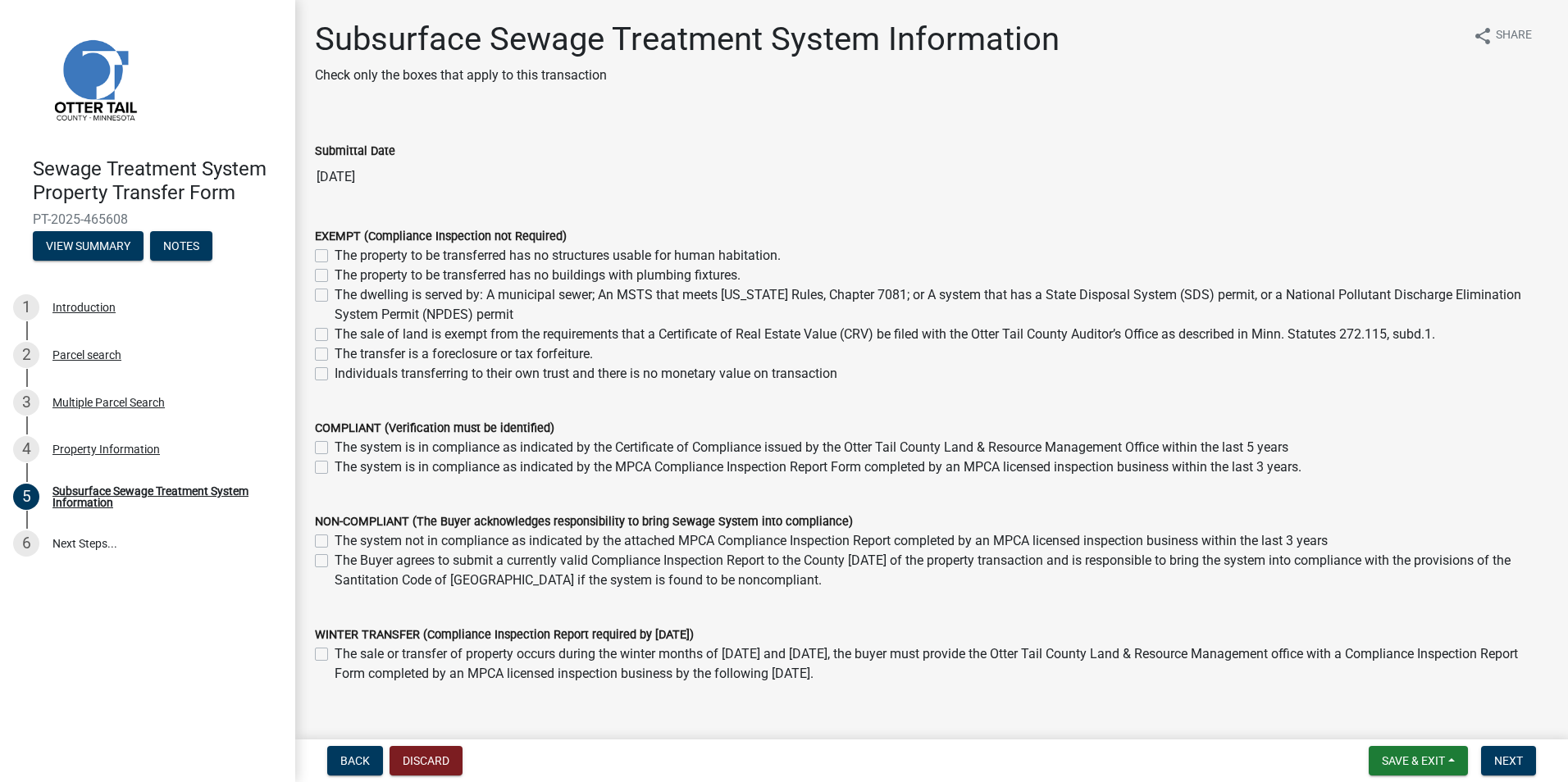
click at [335, 471] on label "The system is in compliance as indicated by the MPCA Compliance Inspection Repo…" at bounding box center [818, 467] width 967 height 20
click at [335, 468] on input "The system is in compliance as indicated by the MPCA Compliance Inspection Repo…" at bounding box center [340, 462] width 11 height 11
checkbox input "true"
checkbox input "false"
checkbox input "true"
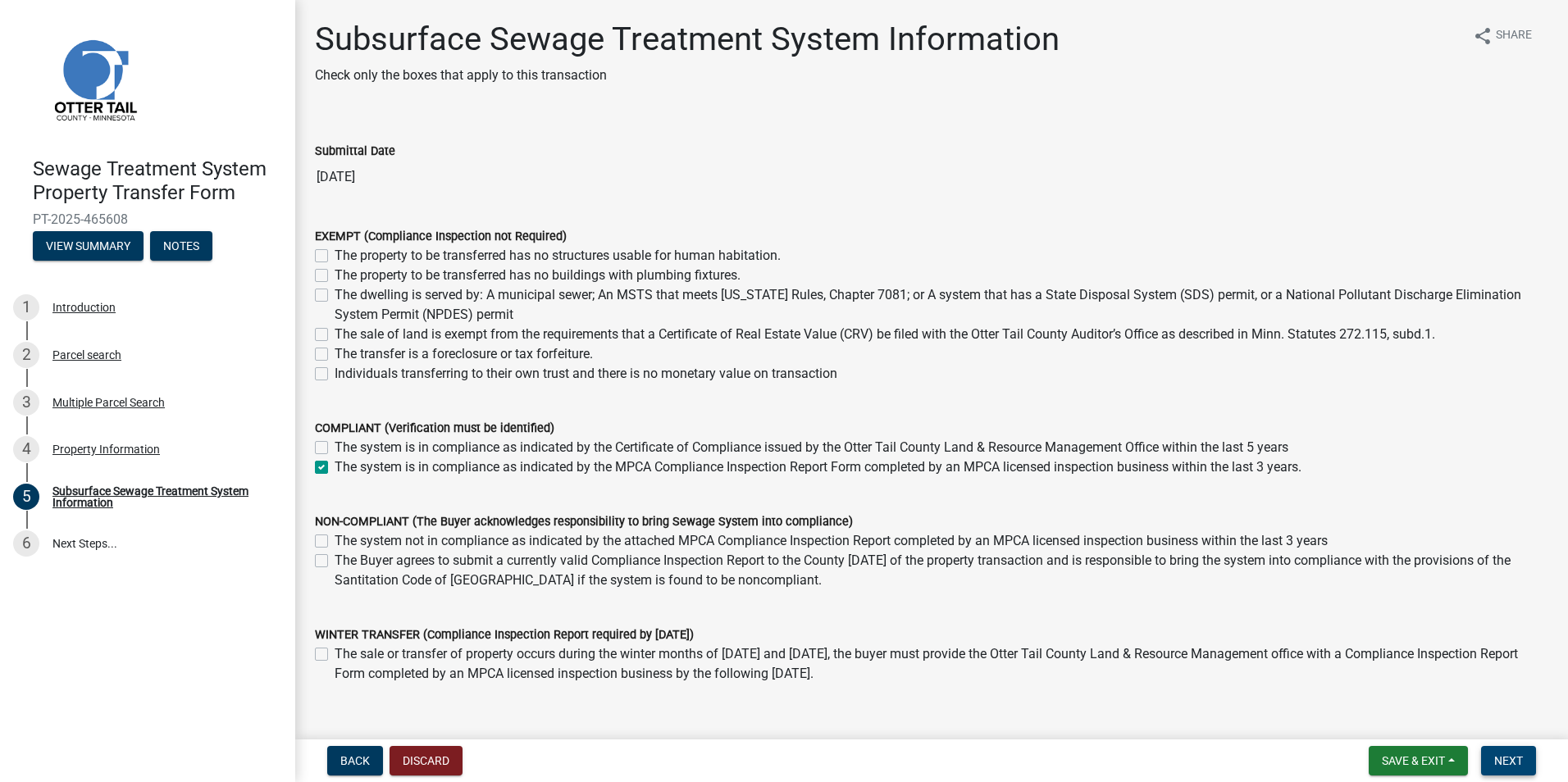
click at [1513, 759] on span "Next" at bounding box center [1509, 761] width 29 height 13
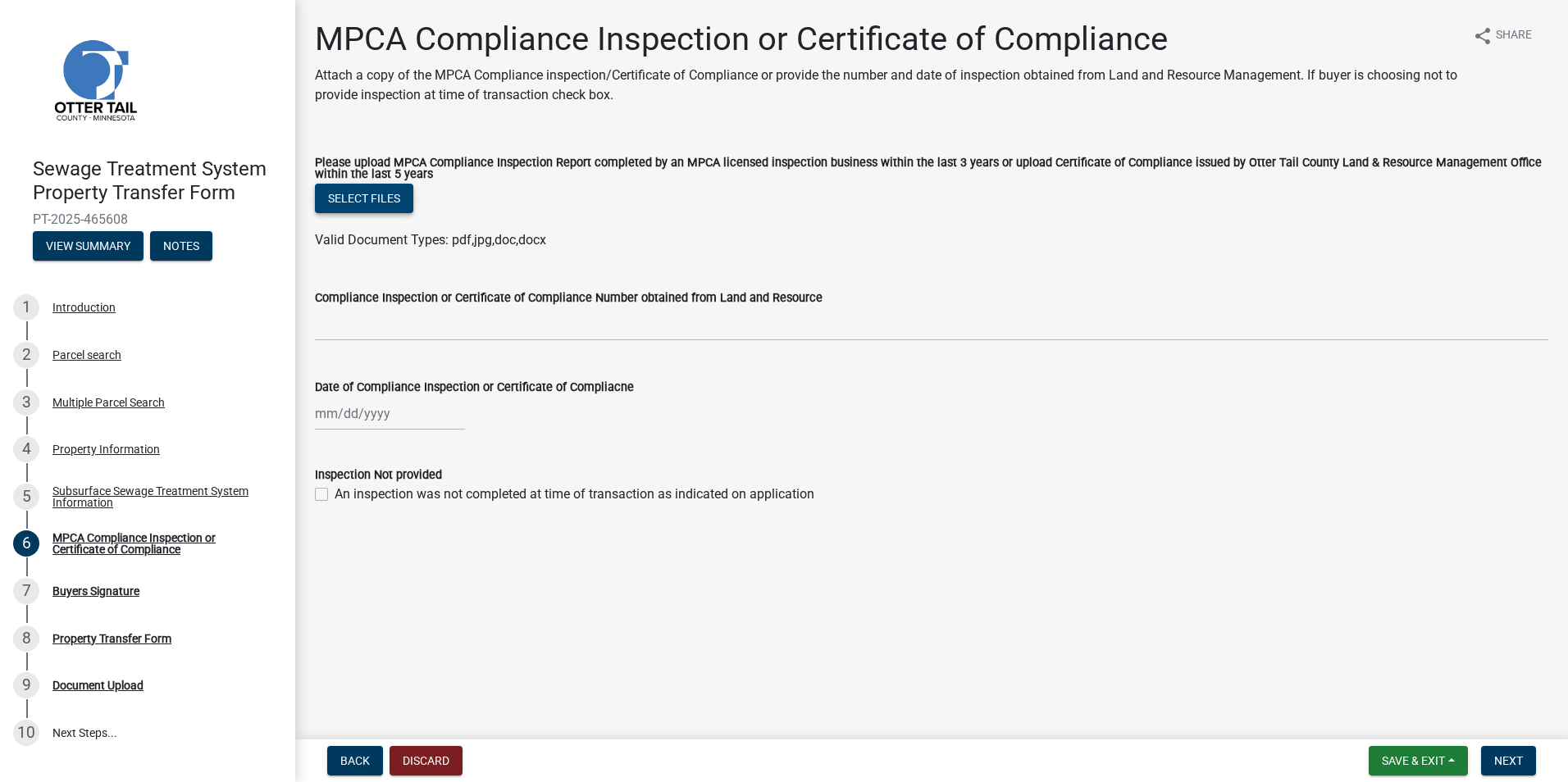
click at [358, 203] on button "Select files" at bounding box center [364, 198] width 99 height 30
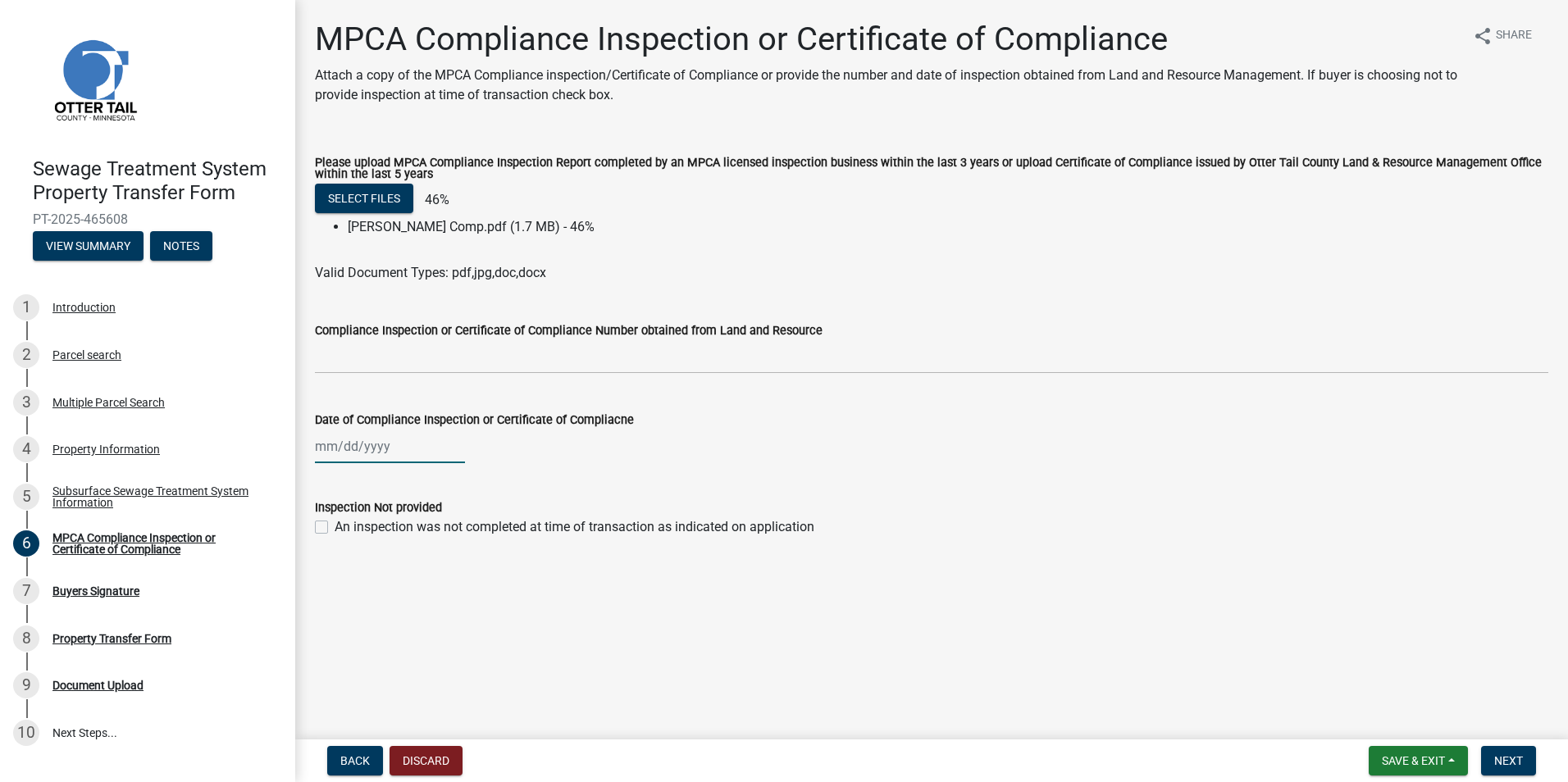
click at [364, 452] on div at bounding box center [390, 446] width 150 height 34
select select "8"
select select "2025"
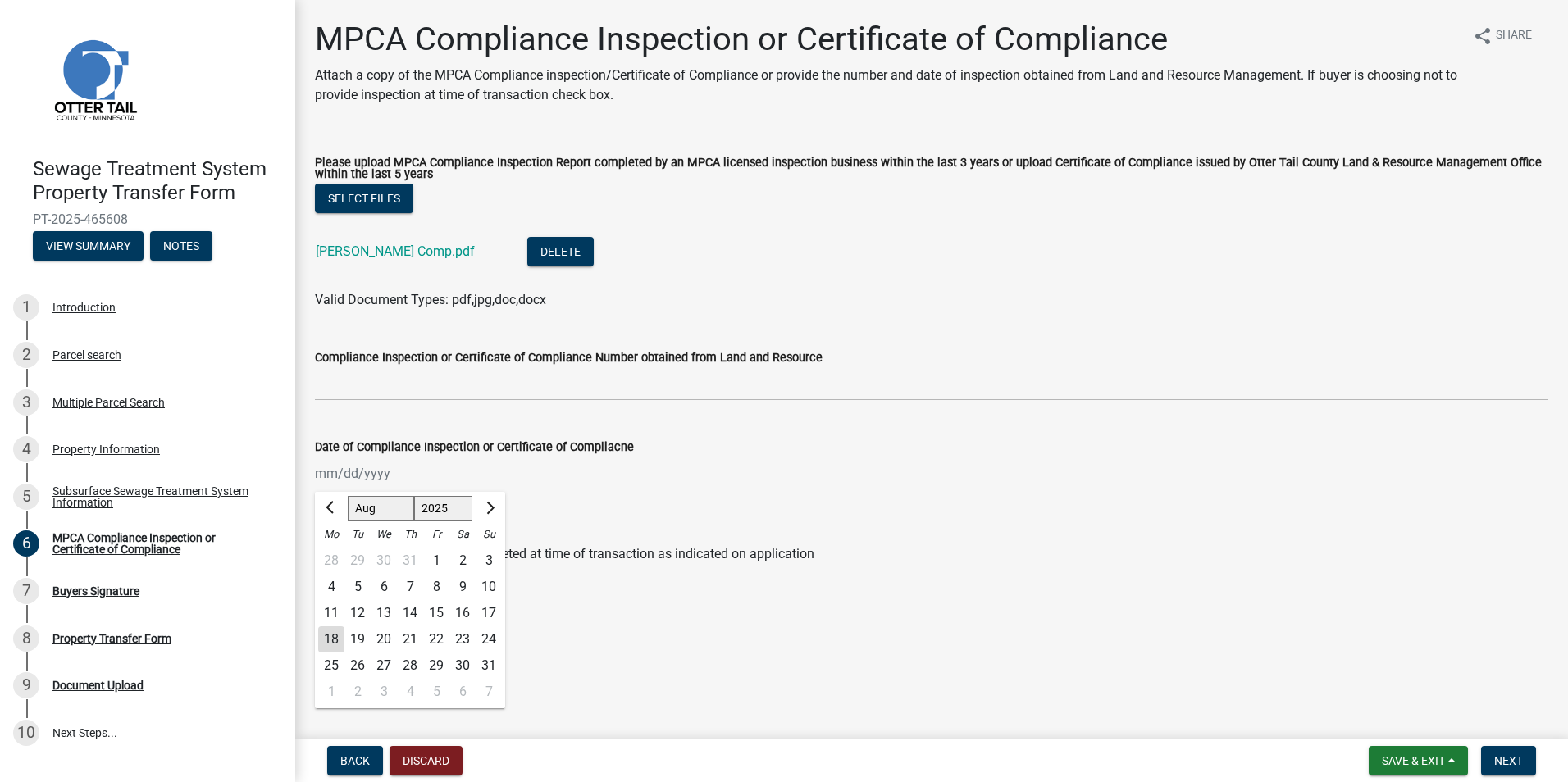
click at [333, 648] on div "18" at bounding box center [330, 639] width 26 height 26
type input "[DATE]"
drag, startPoint x: 1511, startPoint y: 760, endPoint x: 1503, endPoint y: 759, distance: 8.1
click at [1512, 759] on span "Next" at bounding box center [1509, 761] width 29 height 13
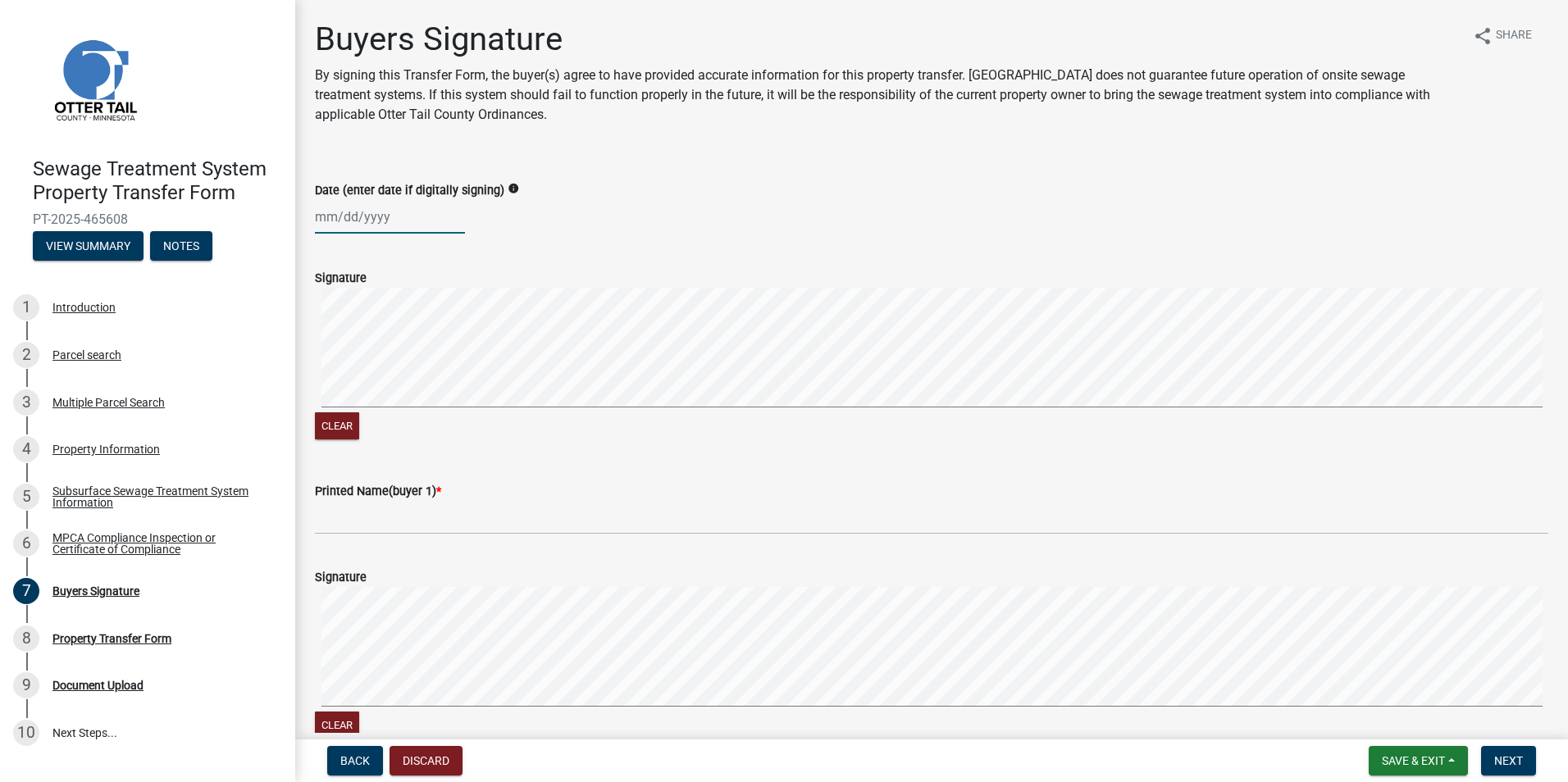
click at [320, 216] on div at bounding box center [390, 216] width 150 height 34
select select "8"
select select "2025"
click at [333, 384] on div "18" at bounding box center [330, 382] width 26 height 26
type input "[DATE]"
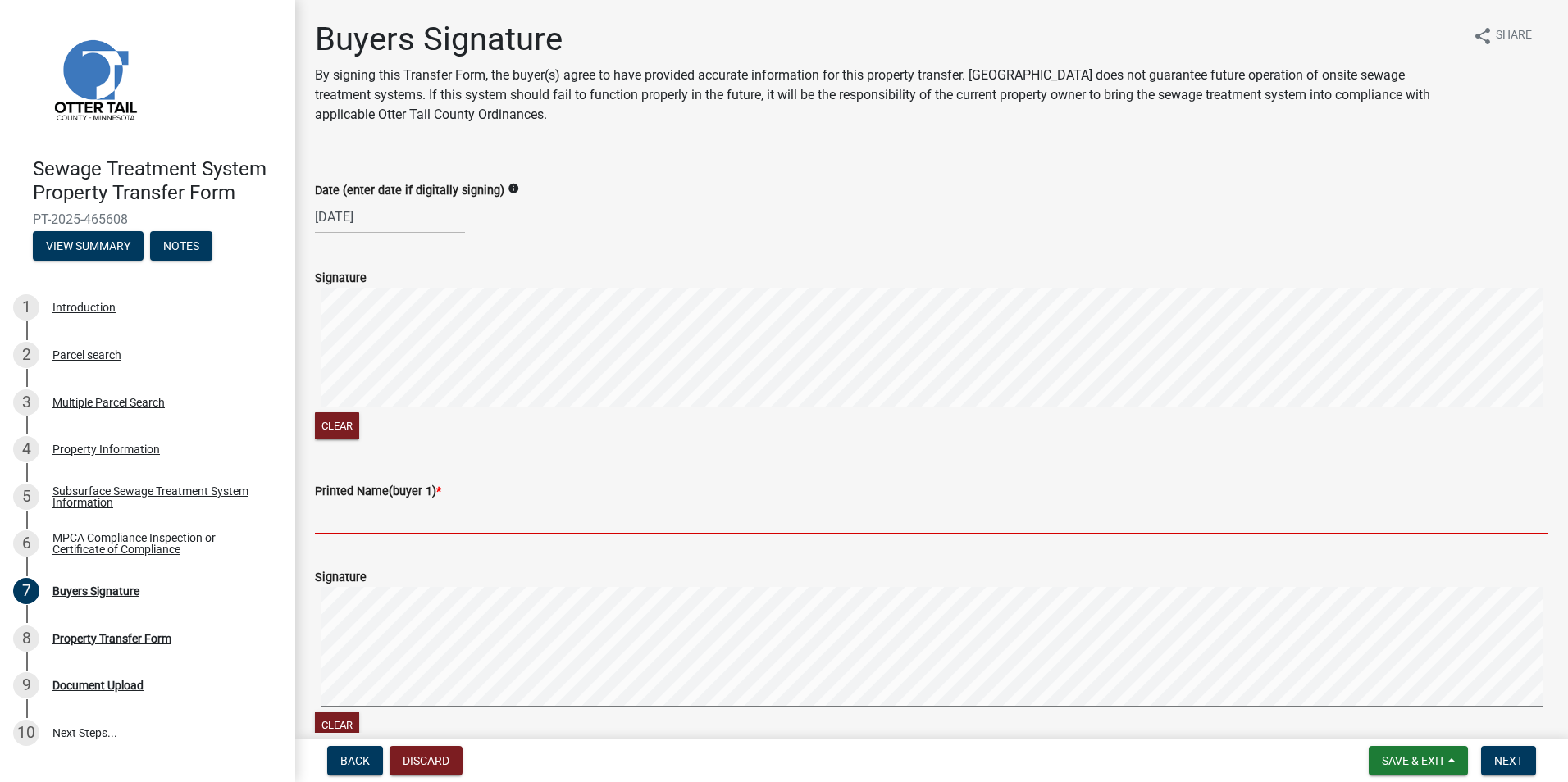
drag, startPoint x: 327, startPoint y: 519, endPoint x: 323, endPoint y: 527, distance: 8.9
click at [327, 519] on input "Printed Name(buyer 1) *" at bounding box center [931, 517] width 1234 height 34
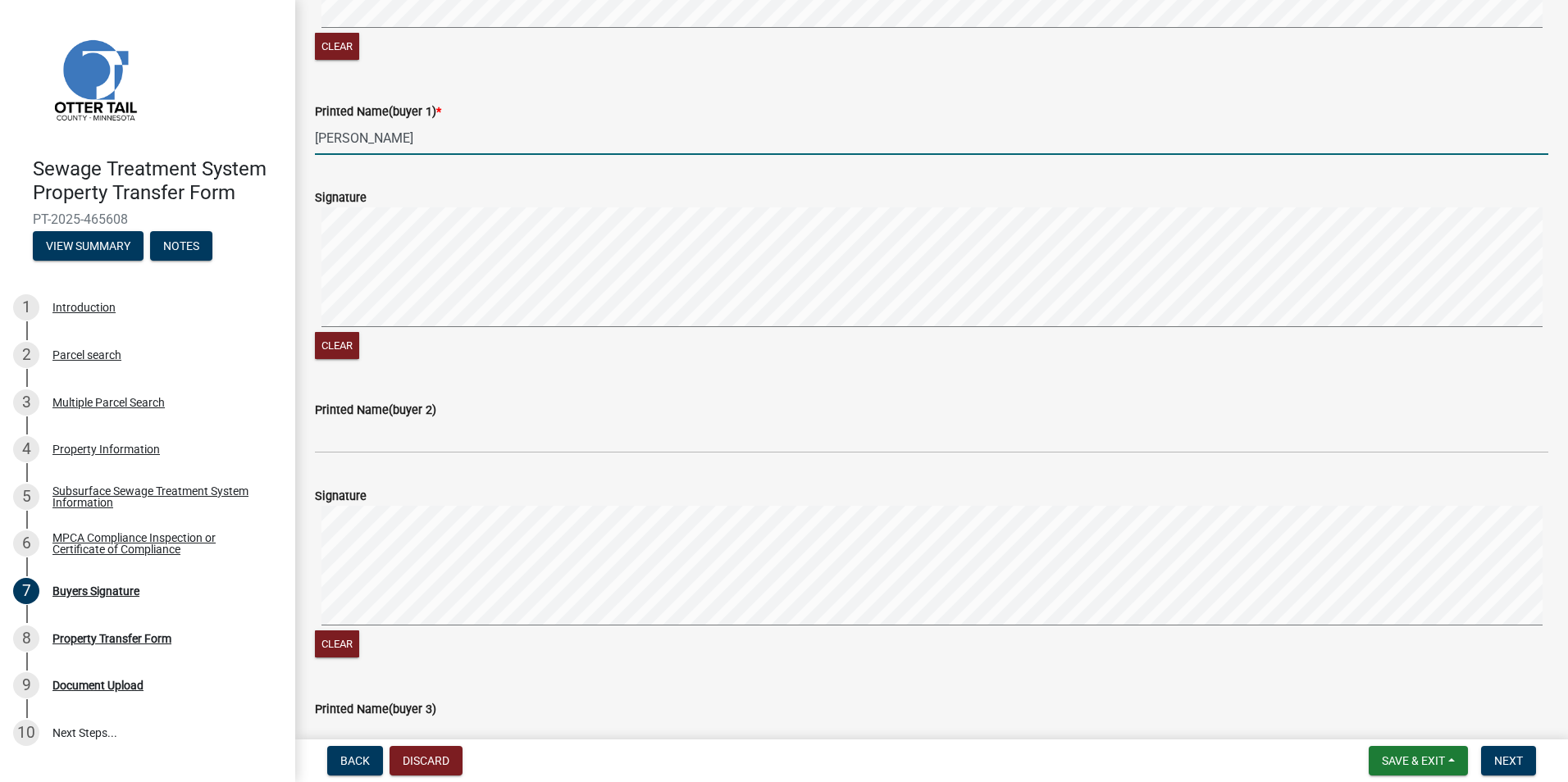
scroll to position [410, 0]
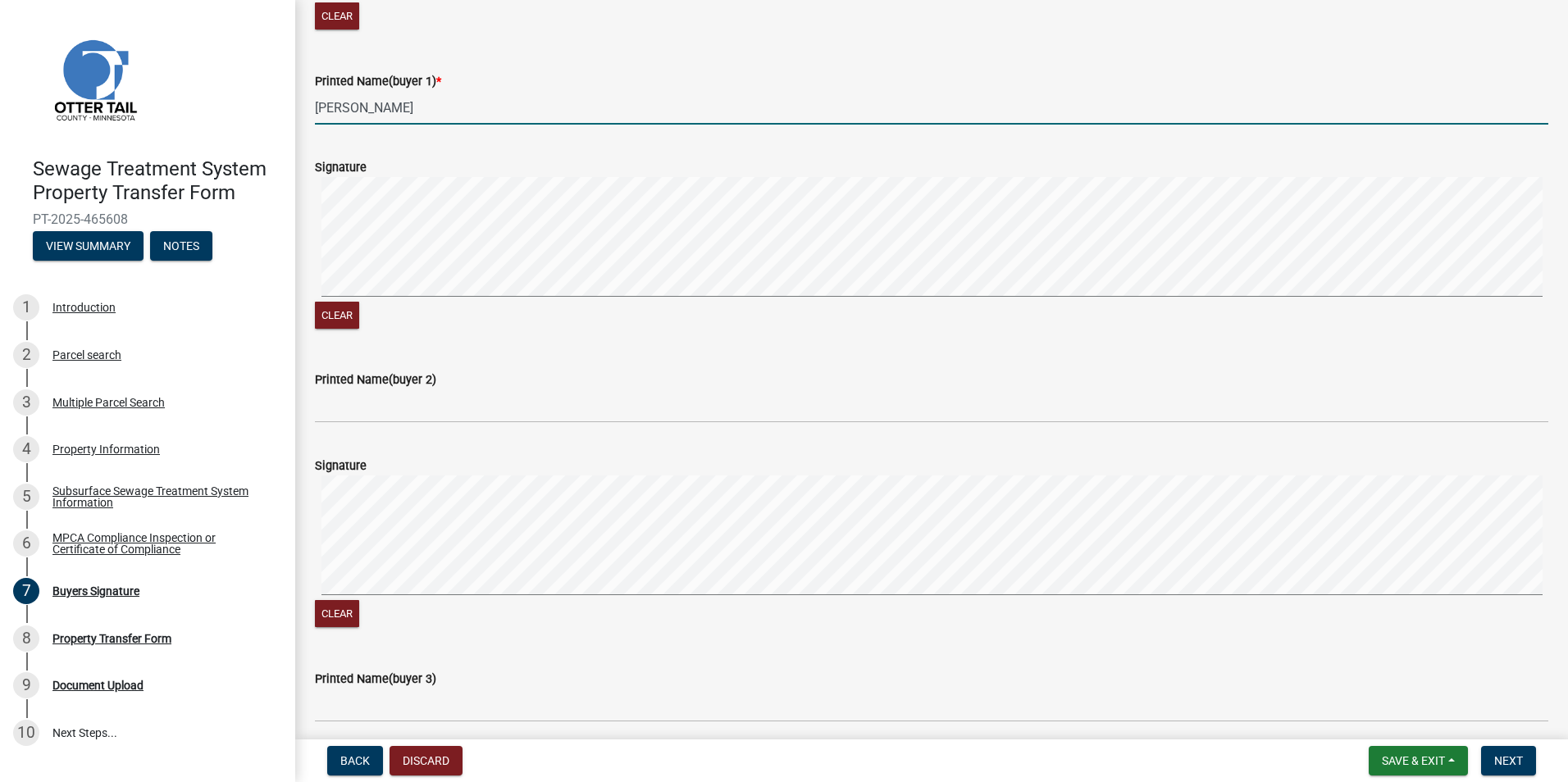
type input "[PERSON_NAME]"
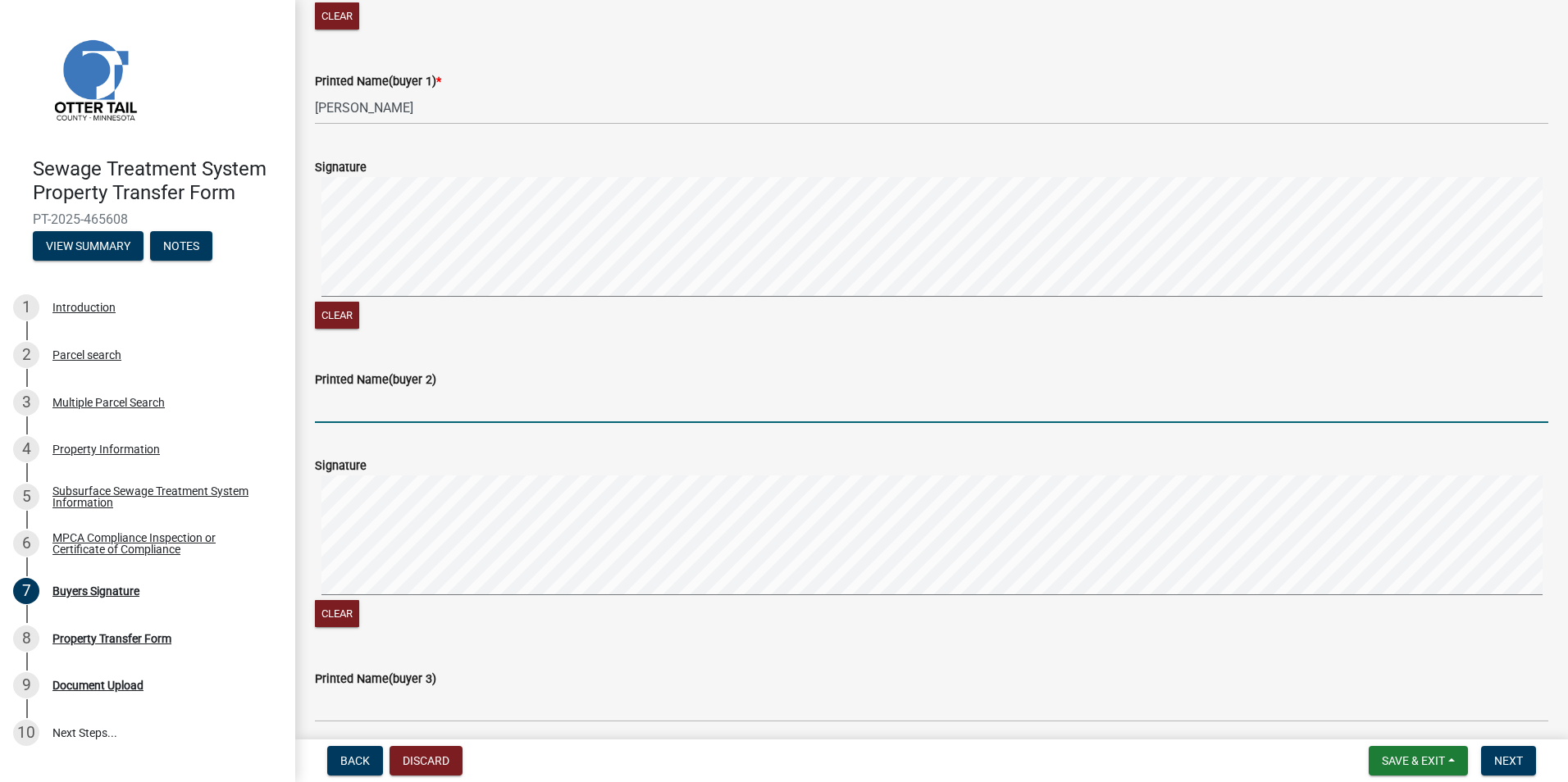
drag, startPoint x: 329, startPoint y: 412, endPoint x: 833, endPoint y: 440, distance: 504.8
click at [329, 412] on input "Printed Name(buyer 2)" at bounding box center [931, 406] width 1234 height 34
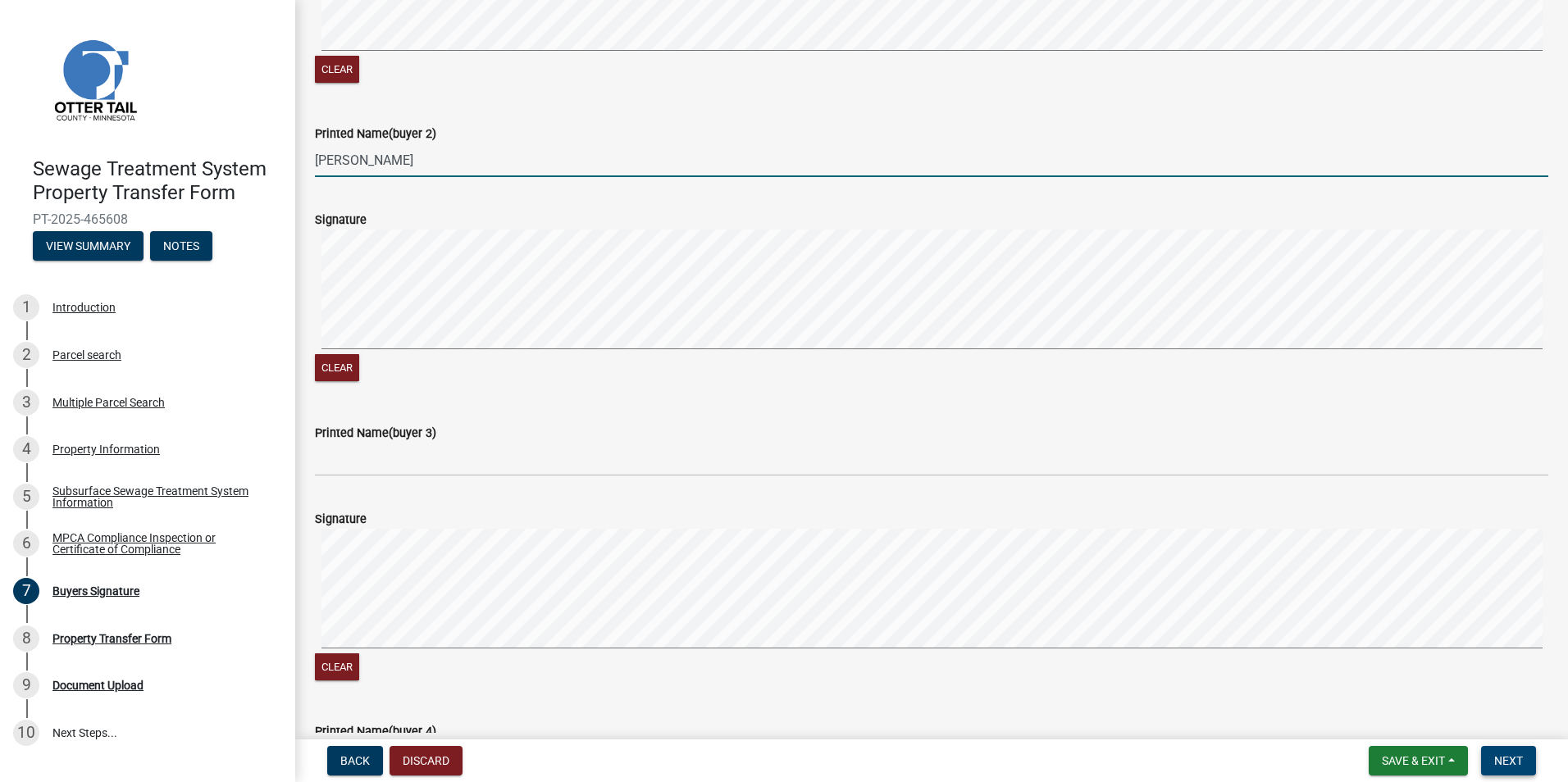
type input "[PERSON_NAME]"
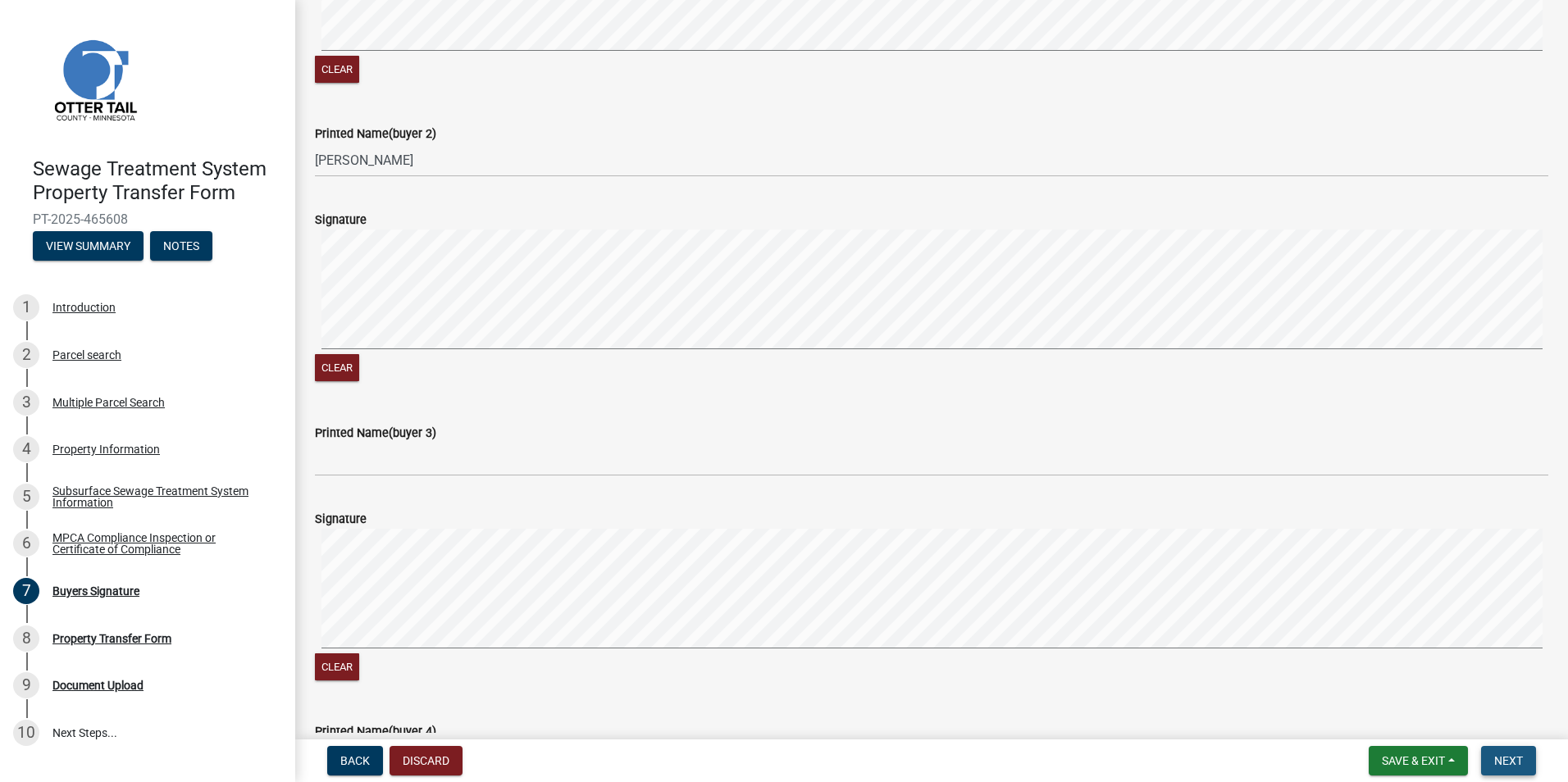
click at [1505, 754] on span "Next" at bounding box center [1509, 761] width 29 height 13
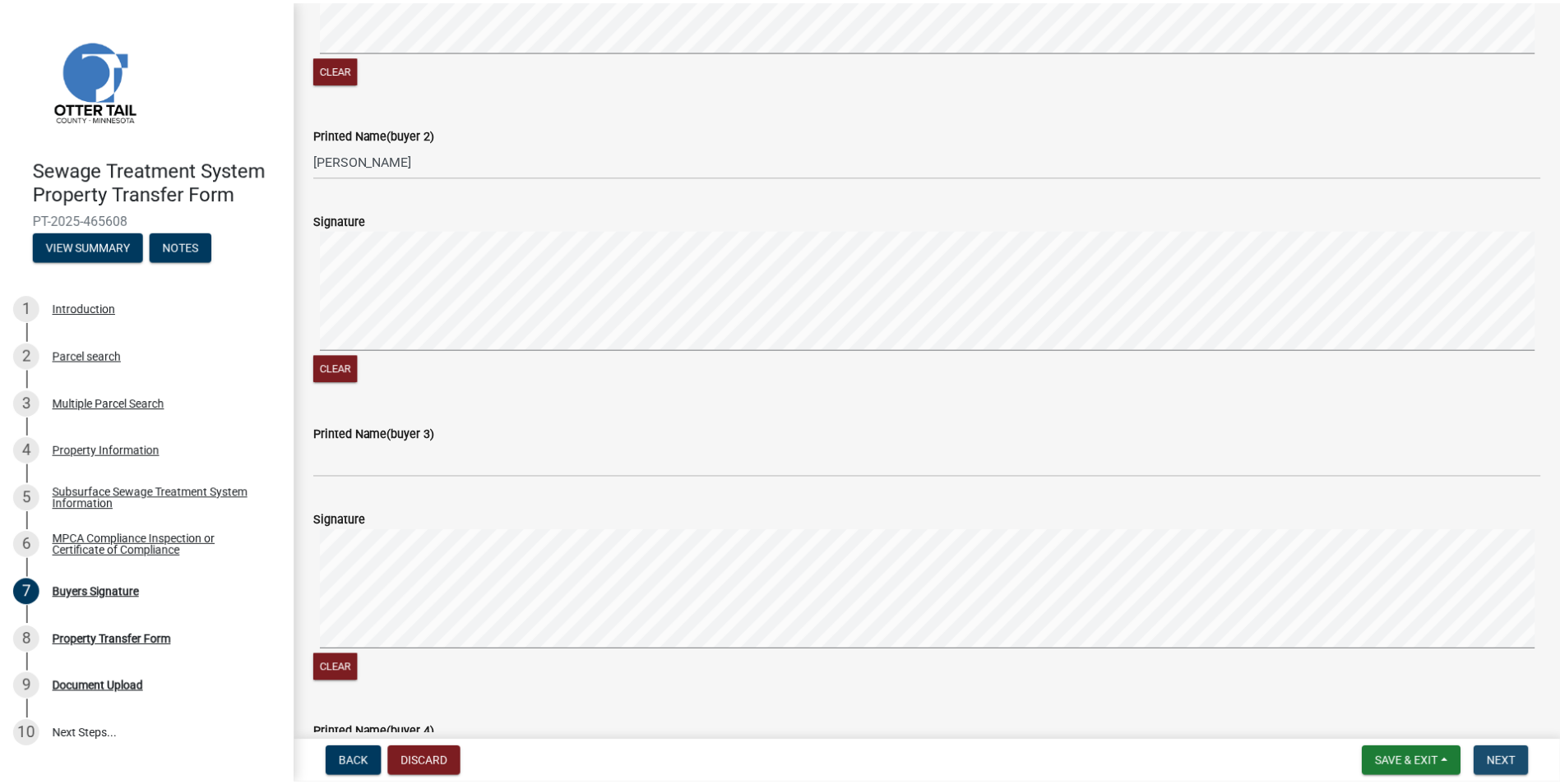
scroll to position [0, 0]
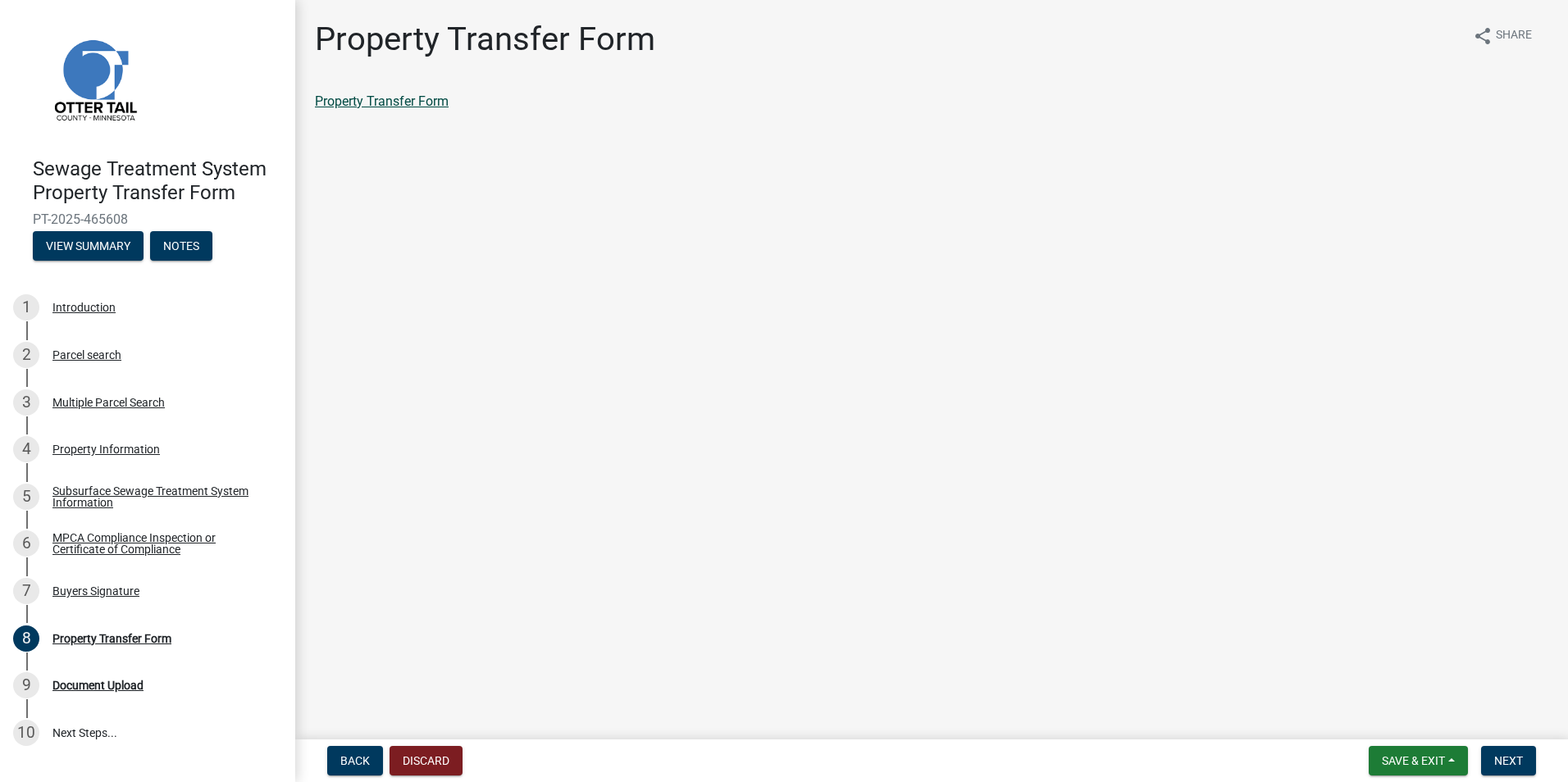
click at [350, 101] on link "Property Transfer Form" at bounding box center [382, 101] width 134 height 15
click at [1421, 772] on button "Save & Exit" at bounding box center [1419, 761] width 100 height 30
click at [1410, 721] on button "Save & Exit" at bounding box center [1401, 718] width 131 height 39
